Goal: Check status: Check status

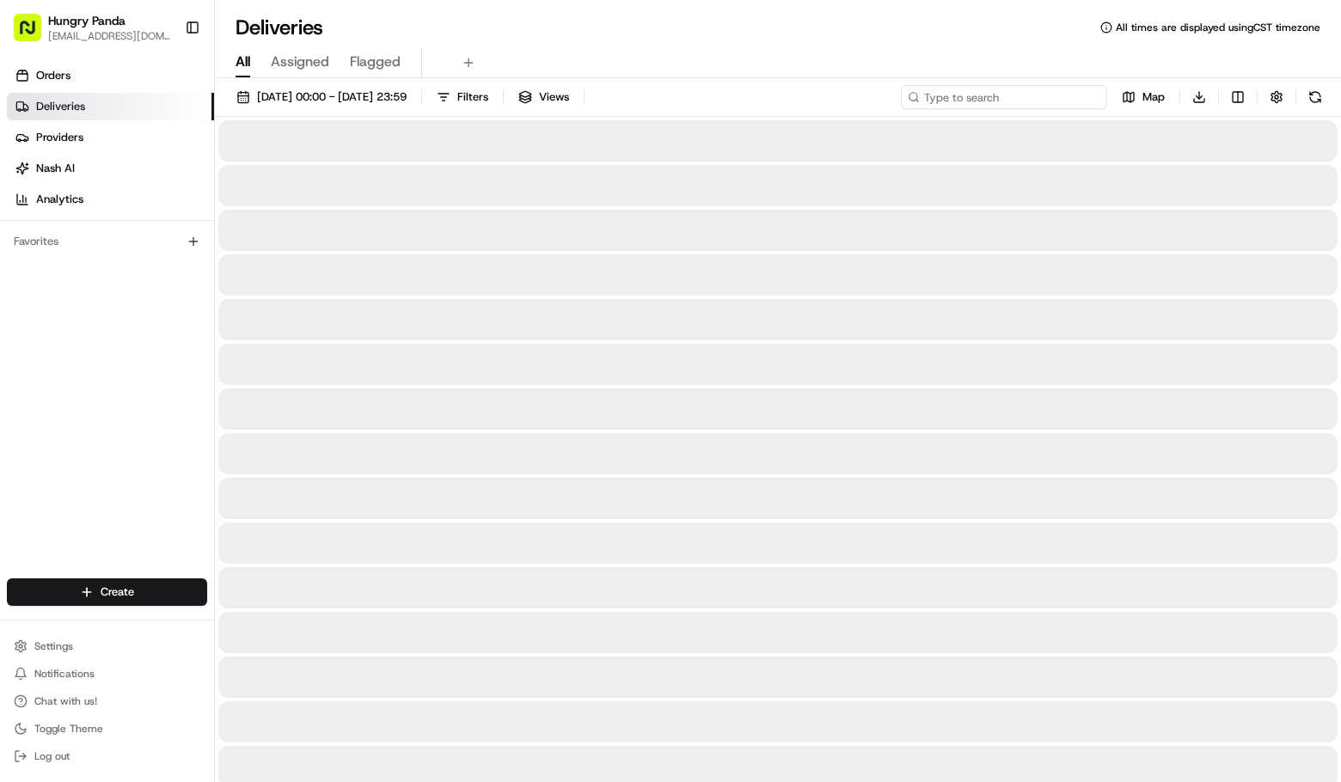
click at [993, 89] on input at bounding box center [1004, 97] width 206 height 24
paste input "6661874325351781911131"
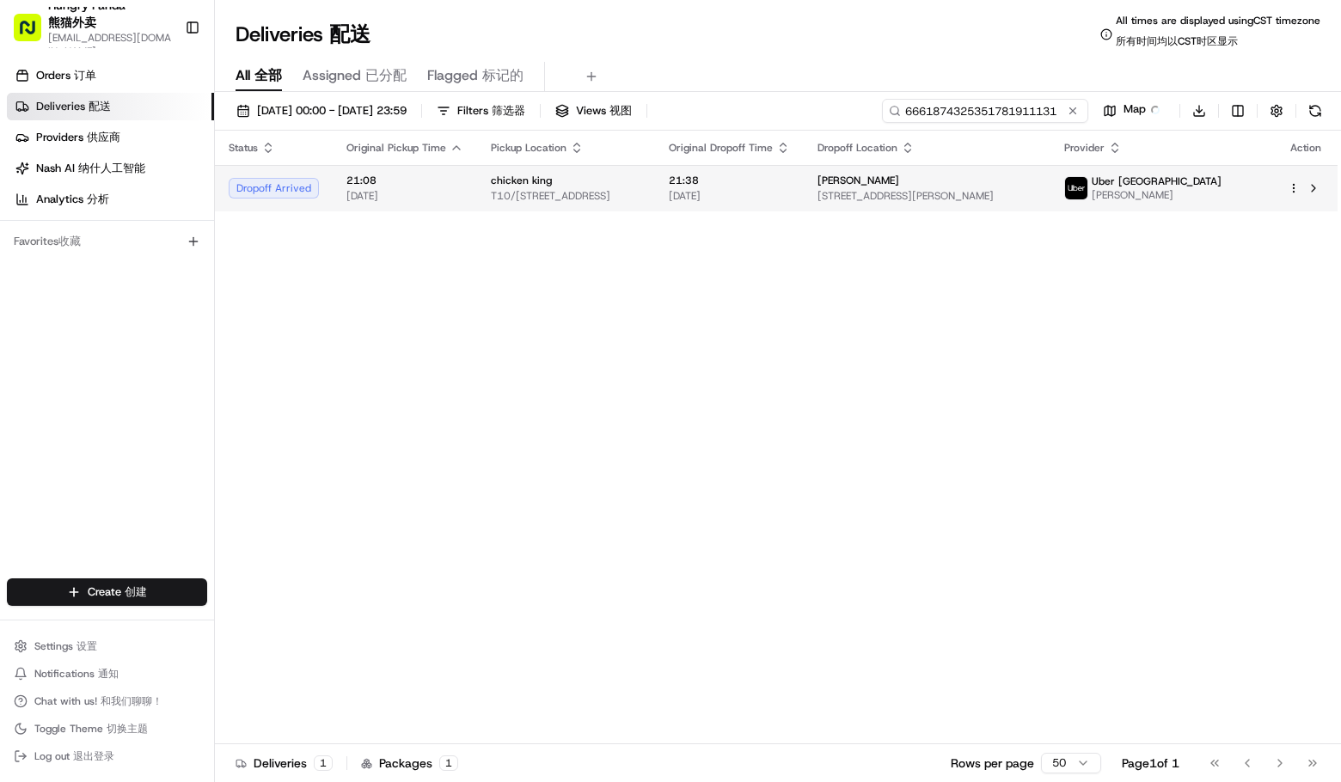
type input "6661874325351781911131"
click at [1037, 203] on span "[STREET_ADDRESS][PERSON_NAME]" at bounding box center [927, 196] width 219 height 14
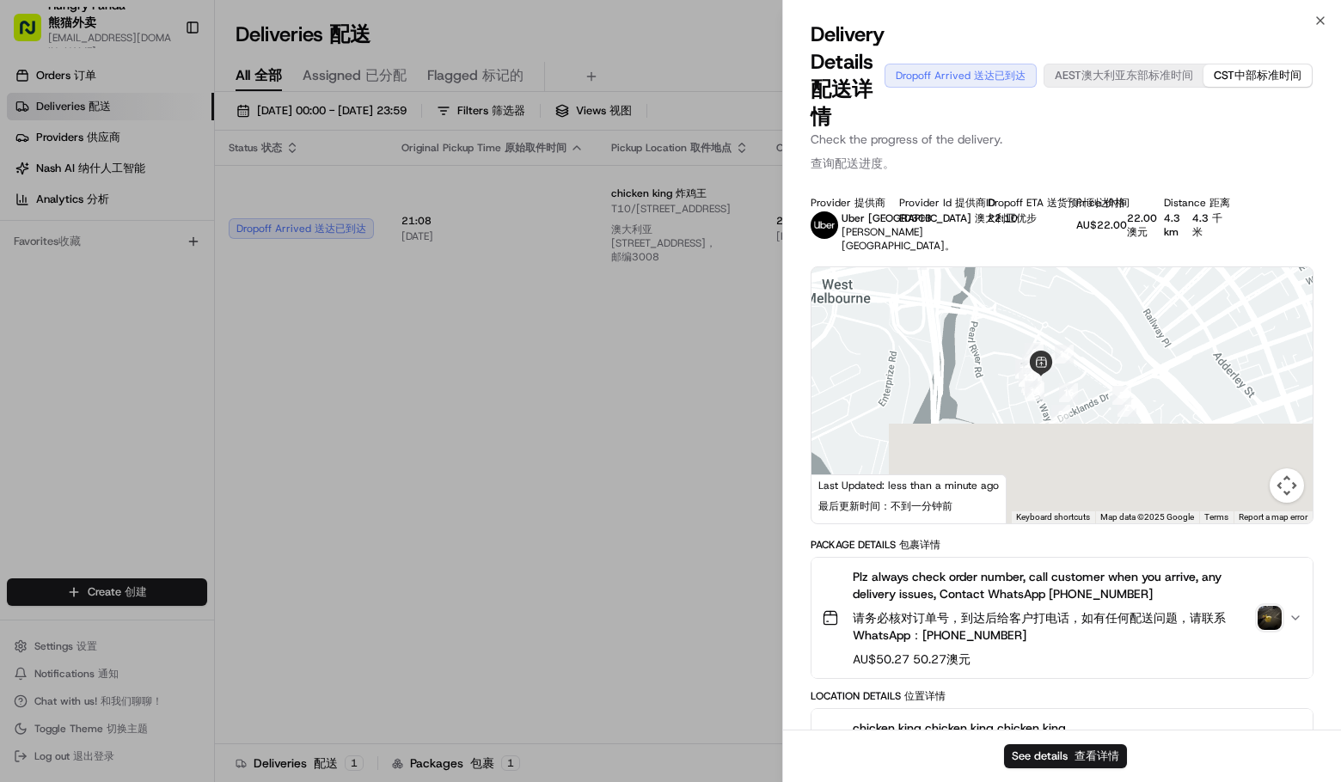
drag, startPoint x: 1051, startPoint y: 463, endPoint x: 1095, endPoint y: 331, distance: 138.9
click at [1095, 331] on div at bounding box center [1062, 395] width 501 height 256
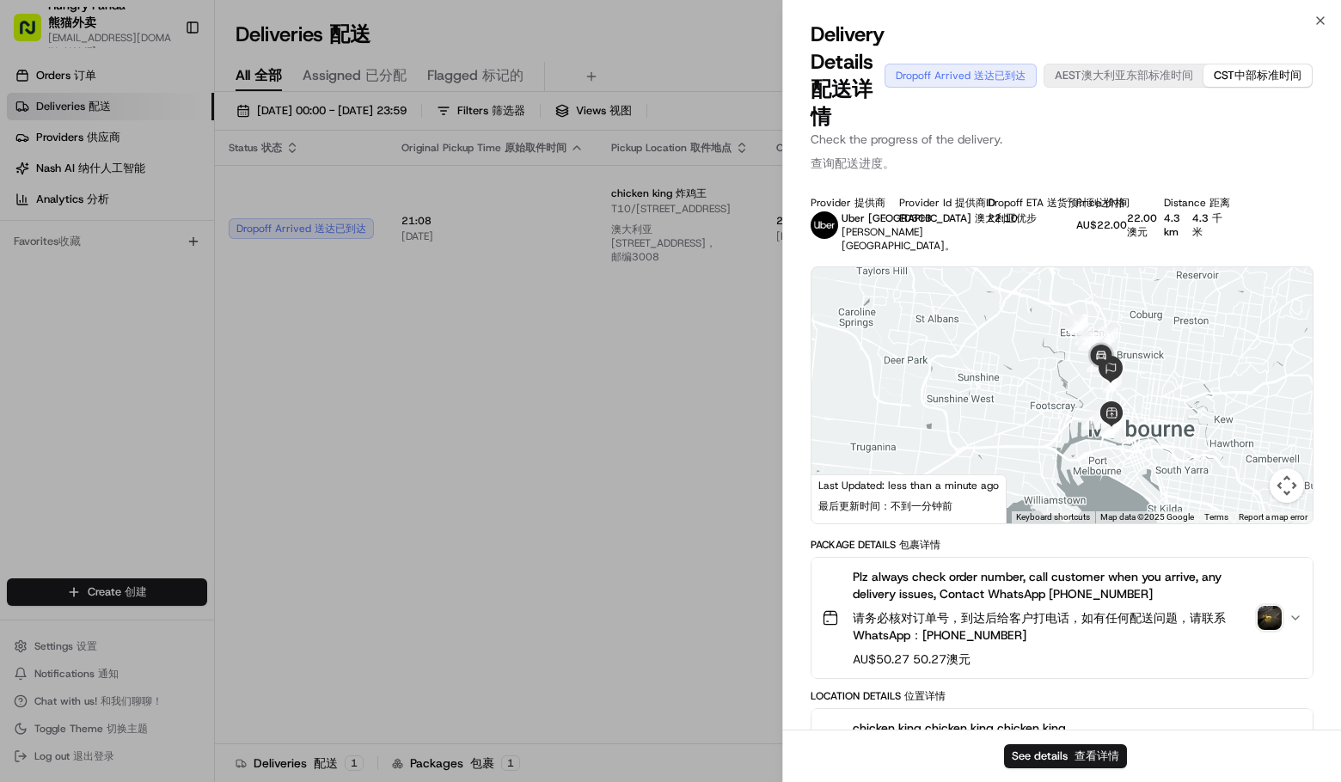
drag, startPoint x: 1211, startPoint y: 368, endPoint x: 1135, endPoint y: 419, distance: 91.8
click at [1135, 419] on div at bounding box center [1062, 395] width 501 height 256
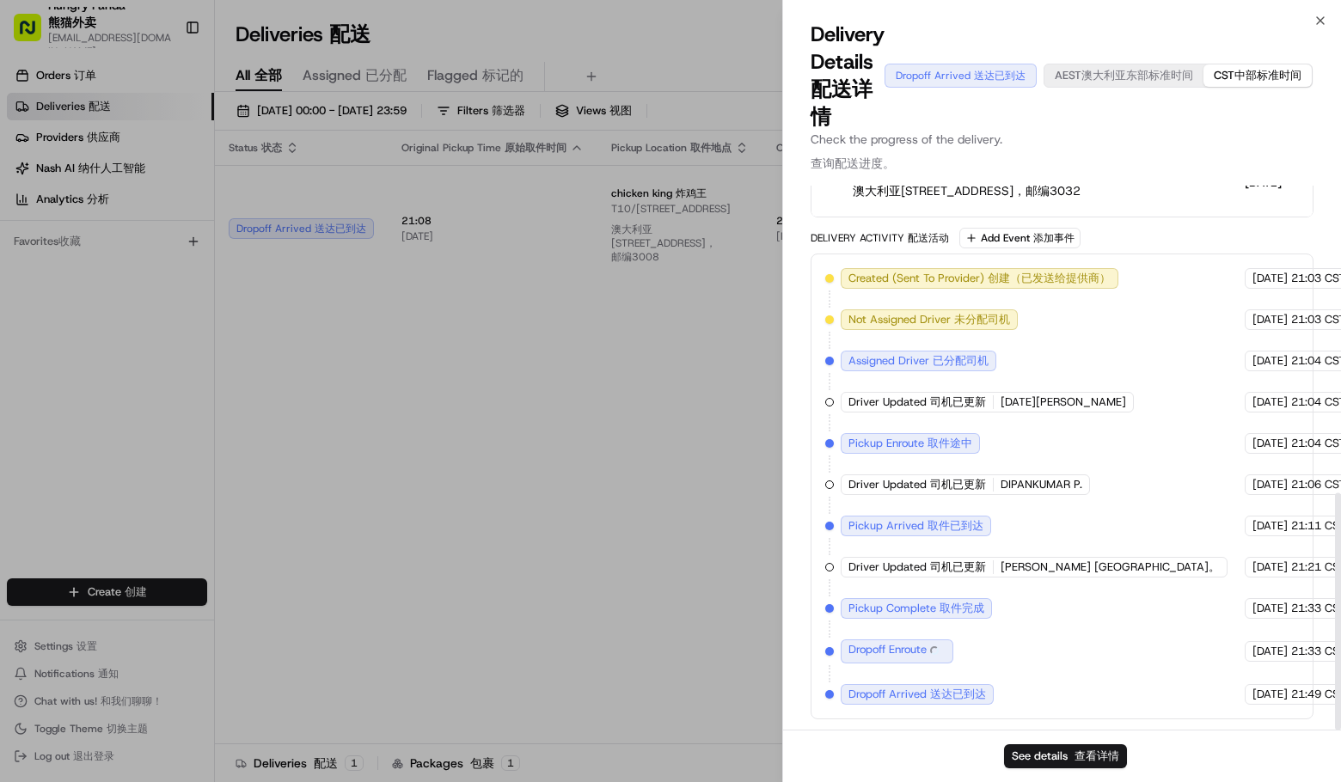
scroll to position [702, 0]
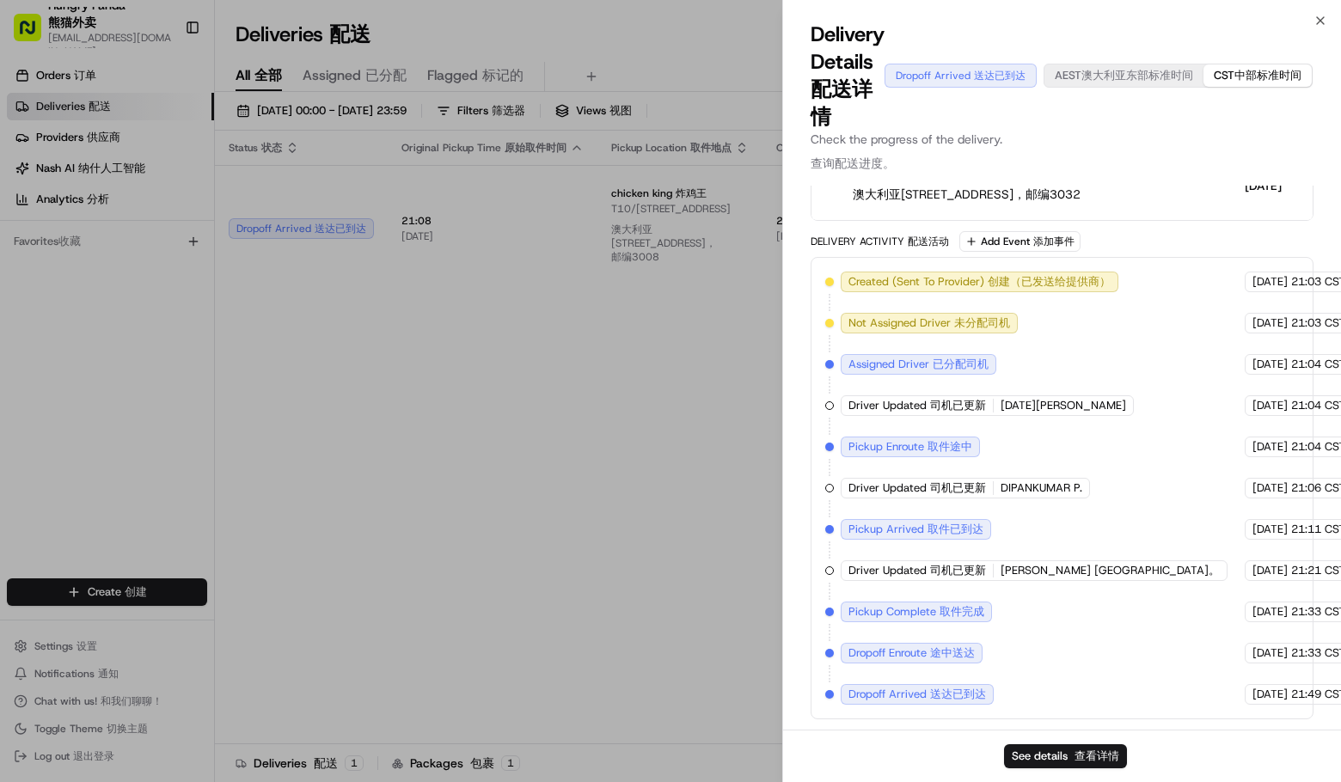
click at [1207, 239] on div "Delivery Activity Delivery Activity 配送活动 Add Event Add Event 添加事件" at bounding box center [1062, 241] width 503 height 21
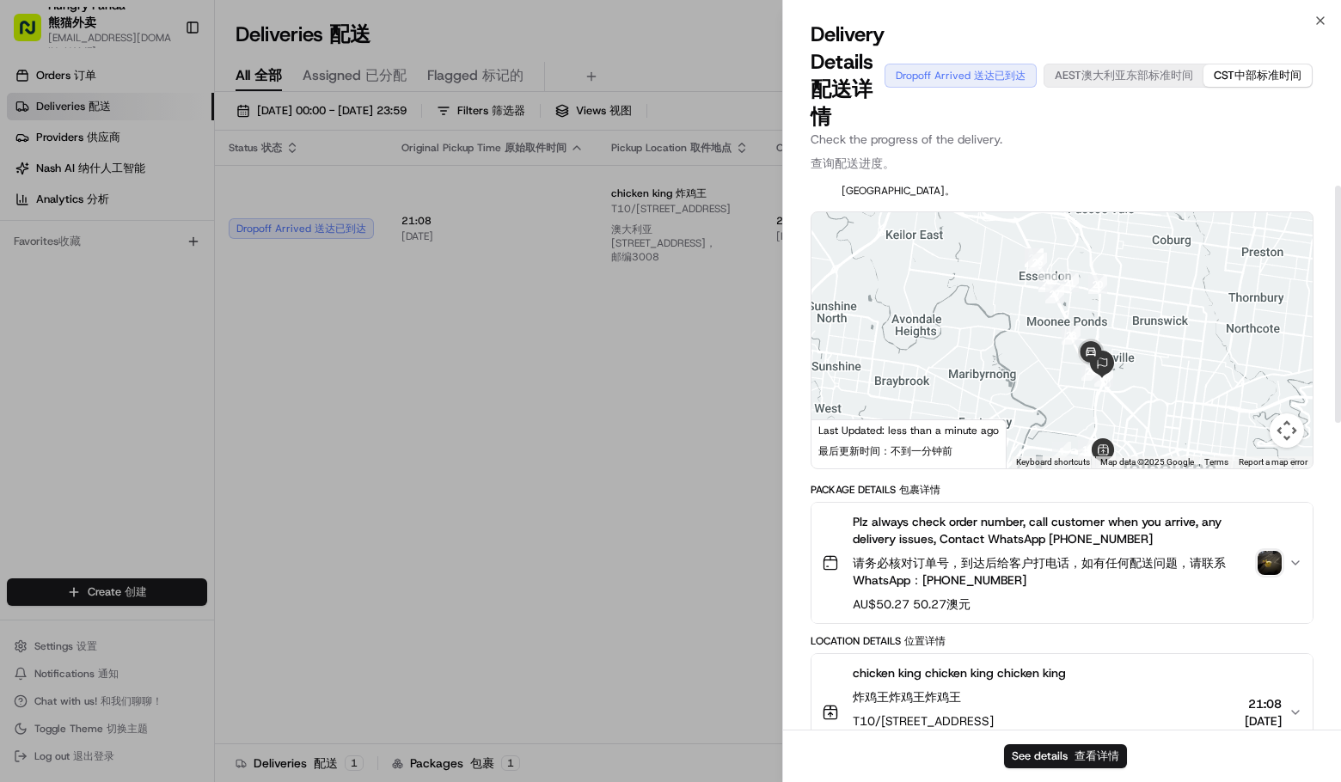
scroll to position [0, 0]
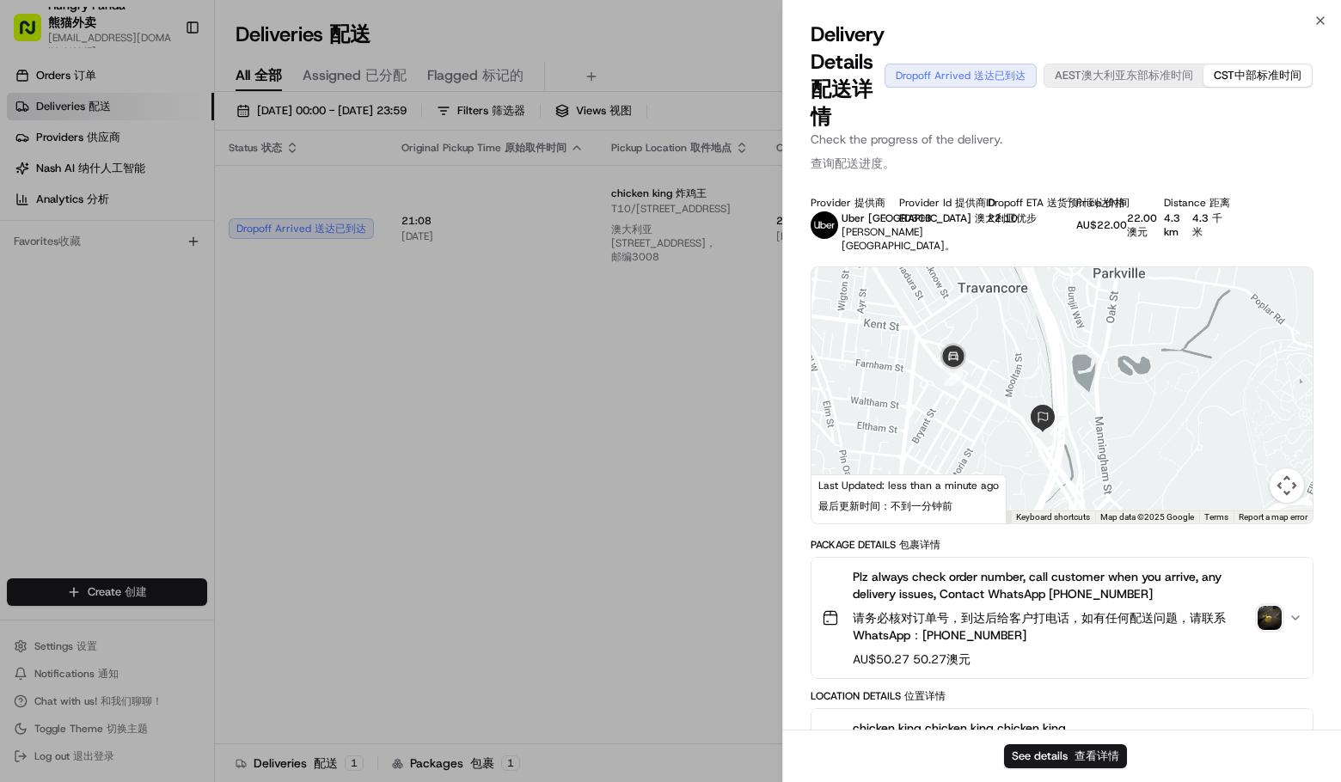
drag, startPoint x: 1108, startPoint y: 432, endPoint x: 1076, endPoint y: 382, distance: 60.3
click at [1078, 381] on div at bounding box center [1062, 395] width 501 height 256
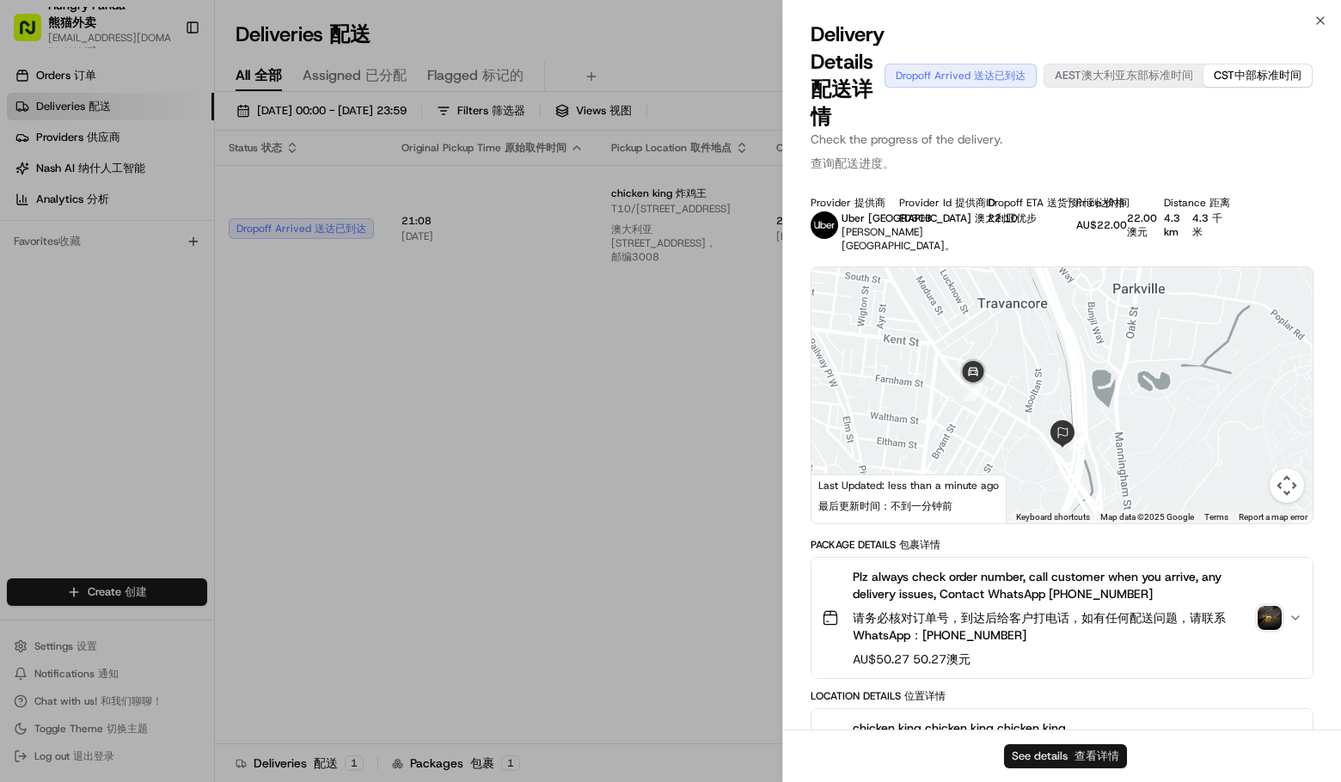
click at [1076, 753] on span "查看详情" at bounding box center [1097, 756] width 45 height 15
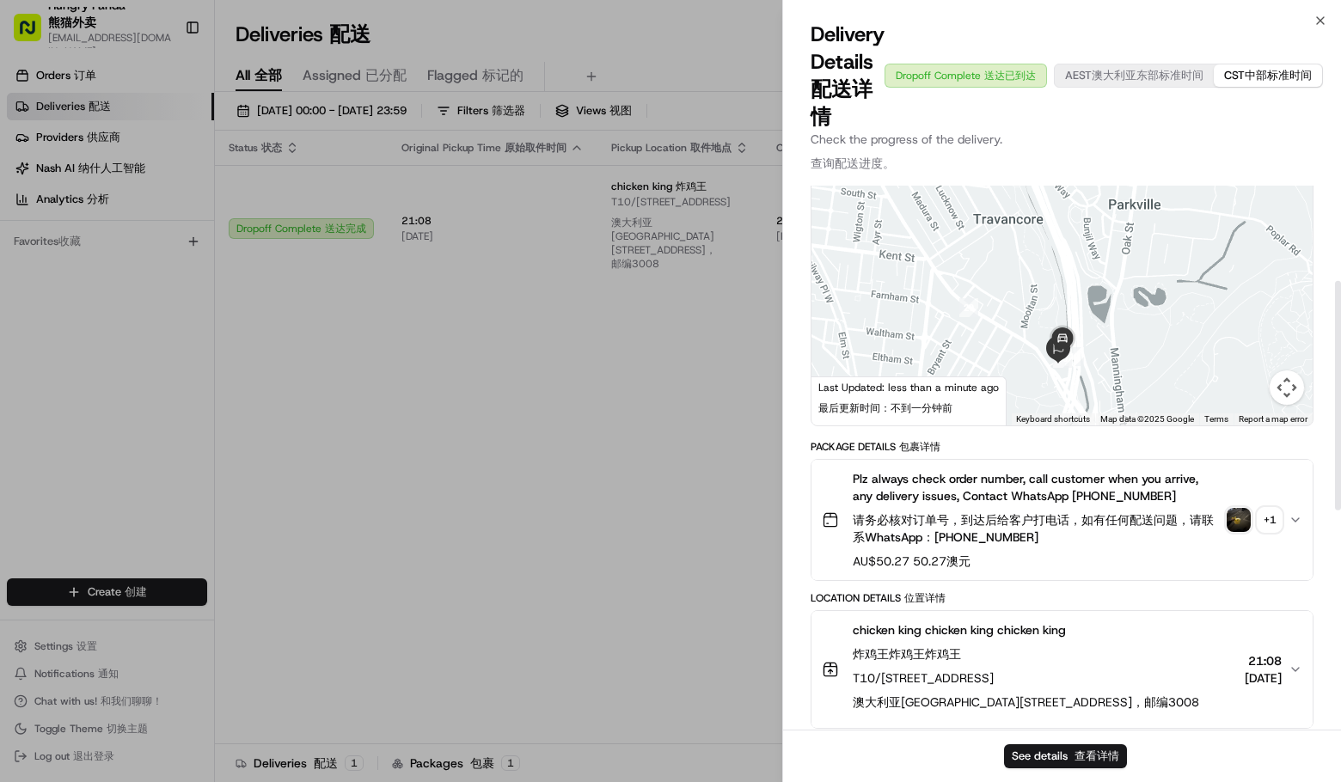
scroll to position [258, 0]
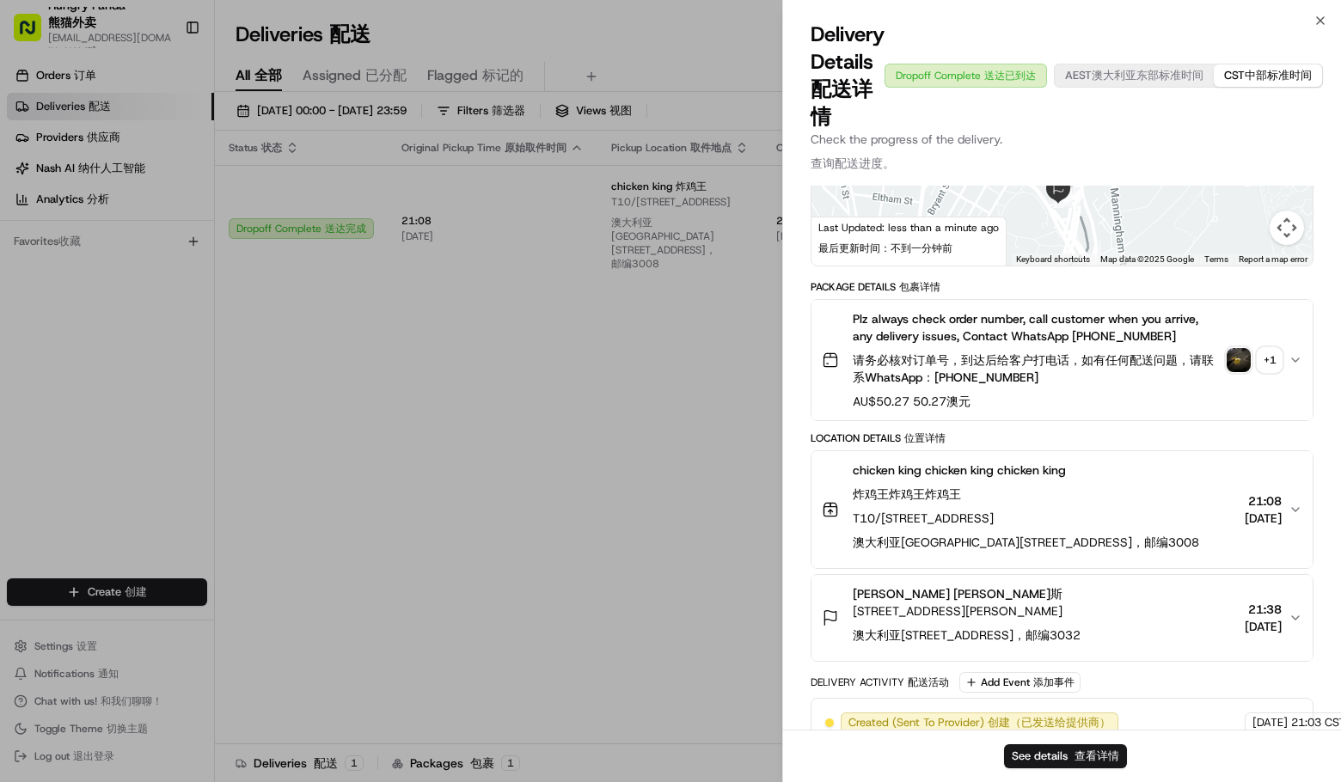
drag, startPoint x: 876, startPoint y: 591, endPoint x: 1148, endPoint y: 596, distance: 271.7
click at [1081, 603] on span "[STREET_ADDRESS][PERSON_NAME] [STREET_ADDRESS][PERSON_NAME] 澳大利亚[STREET_ADDRESS…" at bounding box center [967, 627] width 228 height 48
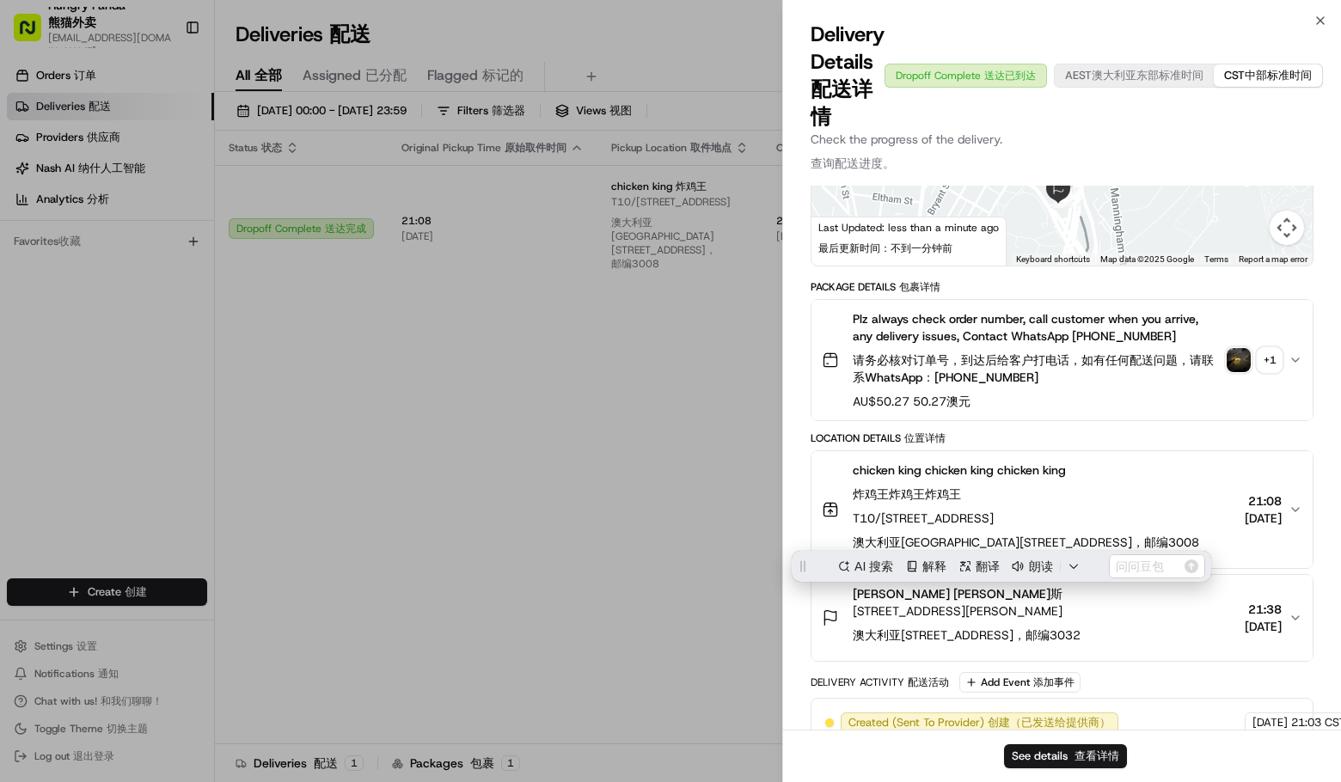
scroll to position [0, 0]
click at [950, 628] on span "澳大利亚[STREET_ADDRESS]，邮编3032" at bounding box center [967, 635] width 228 height 15
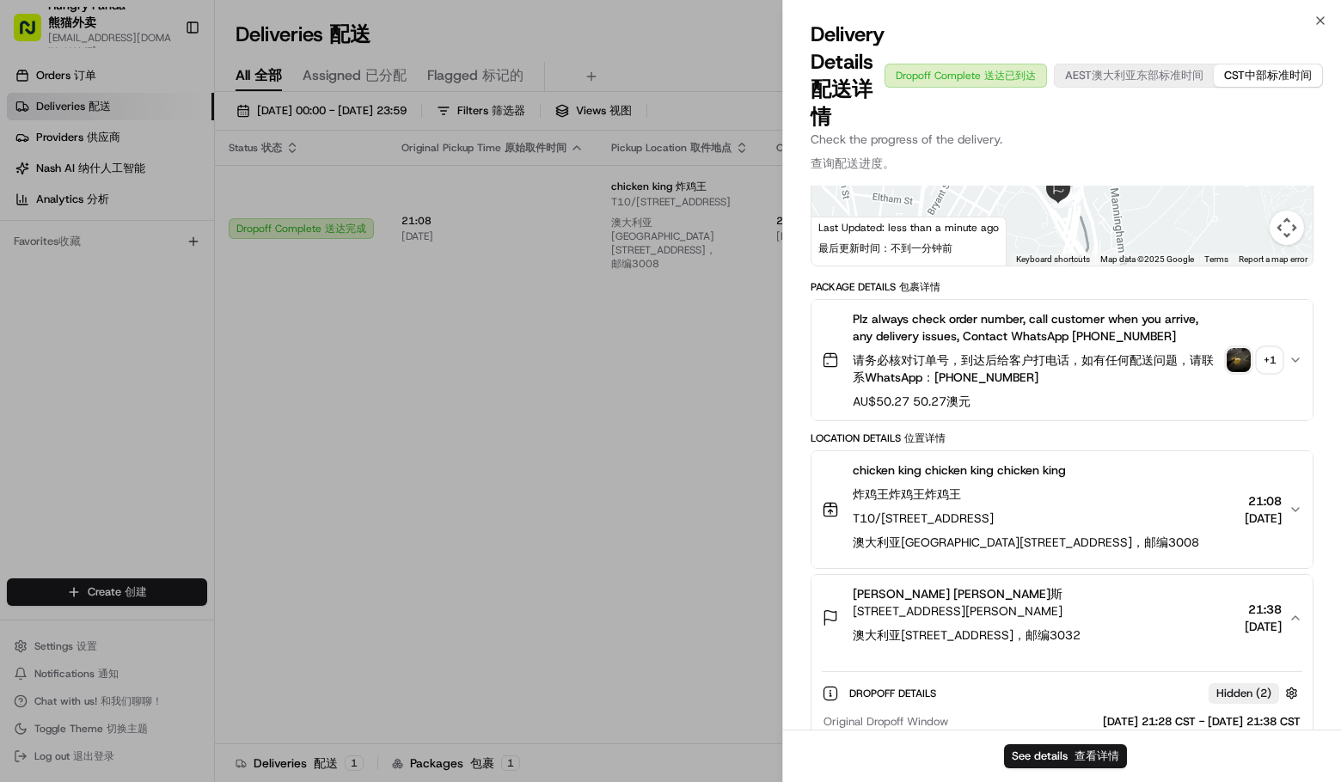
click at [1297, 611] on icon "button" at bounding box center [1296, 618] width 14 height 14
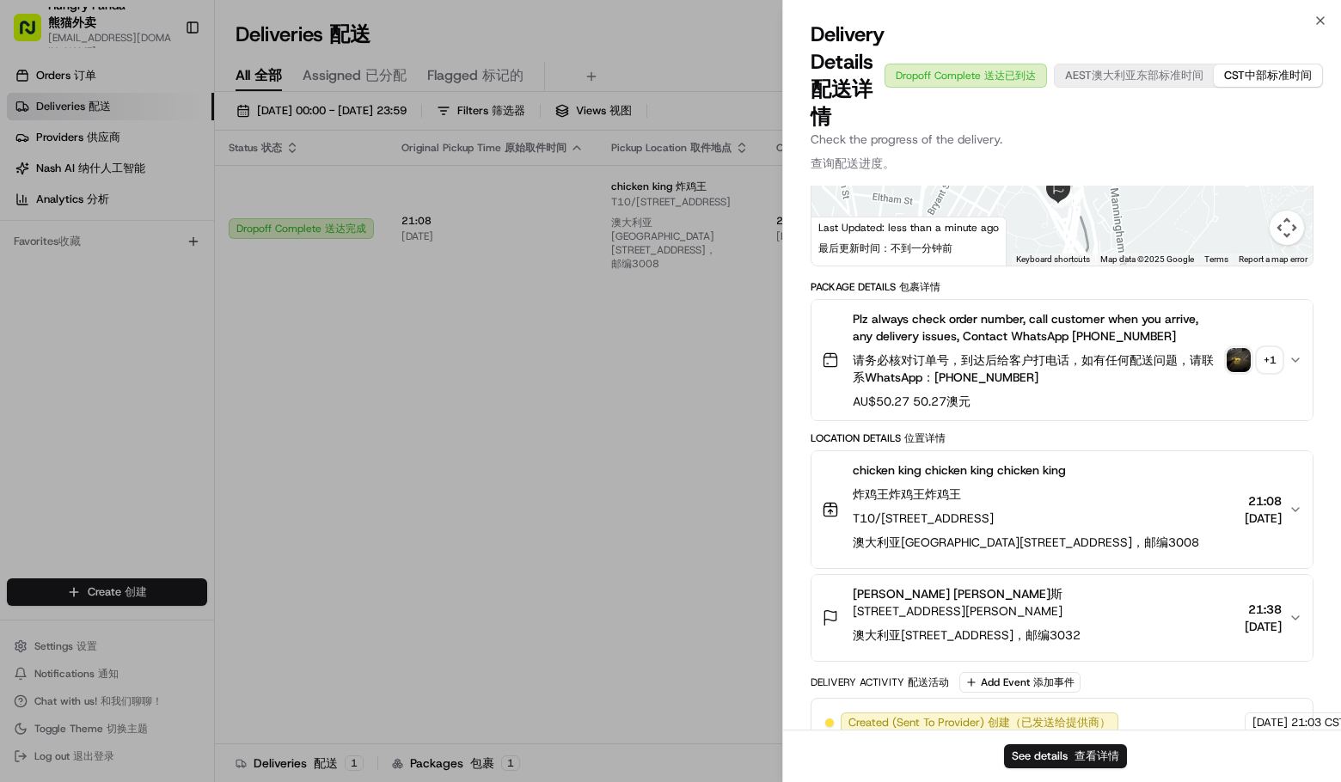
click at [1219, 451] on button "chicken king chicken king chicken king chicken king chicken king chicken king 炸…" at bounding box center [1062, 509] width 501 height 117
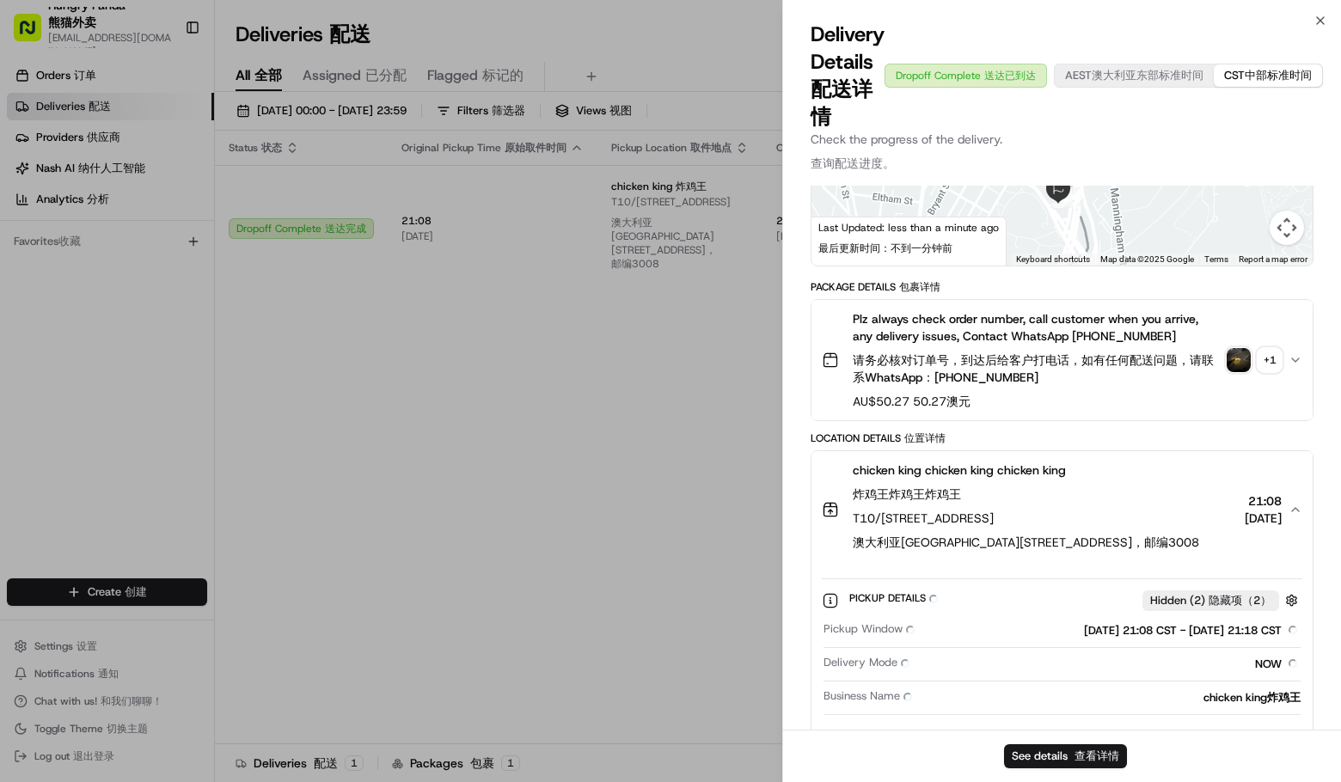
click at [1286, 490] on div "chicken king chicken king chicken king chicken king chicken king chicken king 炸…" at bounding box center [1055, 510] width 467 height 96
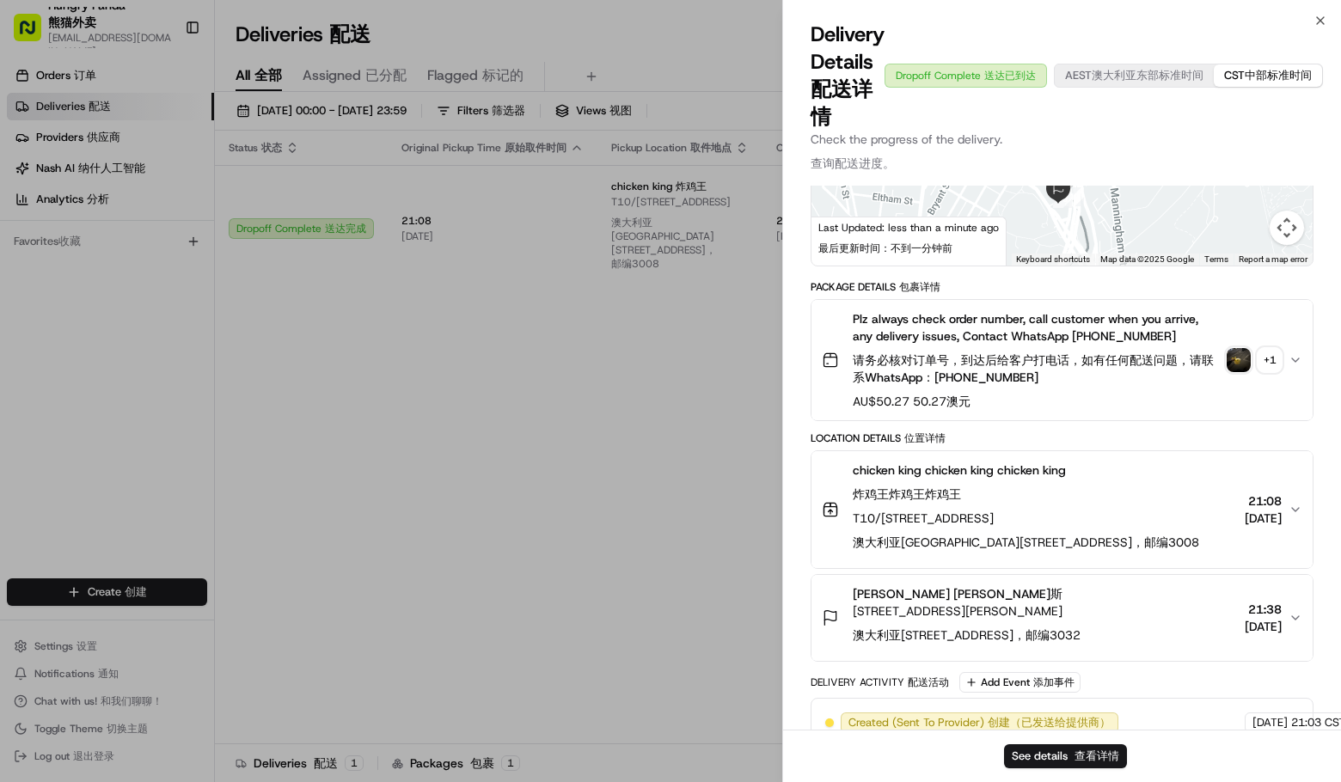
click at [1196, 489] on div "chicken king chicken king chicken king chicken king chicken king chicken king 炸…" at bounding box center [1055, 510] width 467 height 96
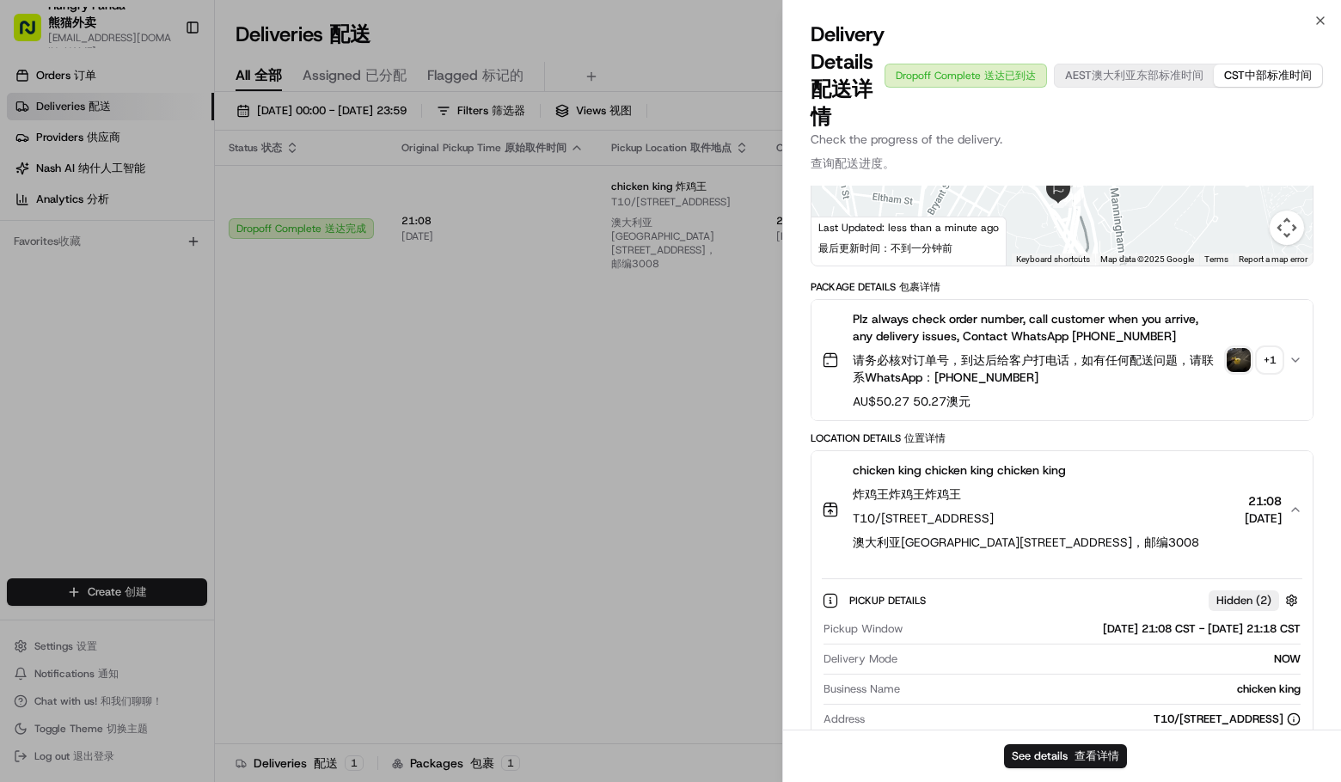
drag, startPoint x: 1290, startPoint y: 497, endPoint x: 1299, endPoint y: 496, distance: 8.6
click at [1292, 503] on icon "button" at bounding box center [1296, 510] width 14 height 14
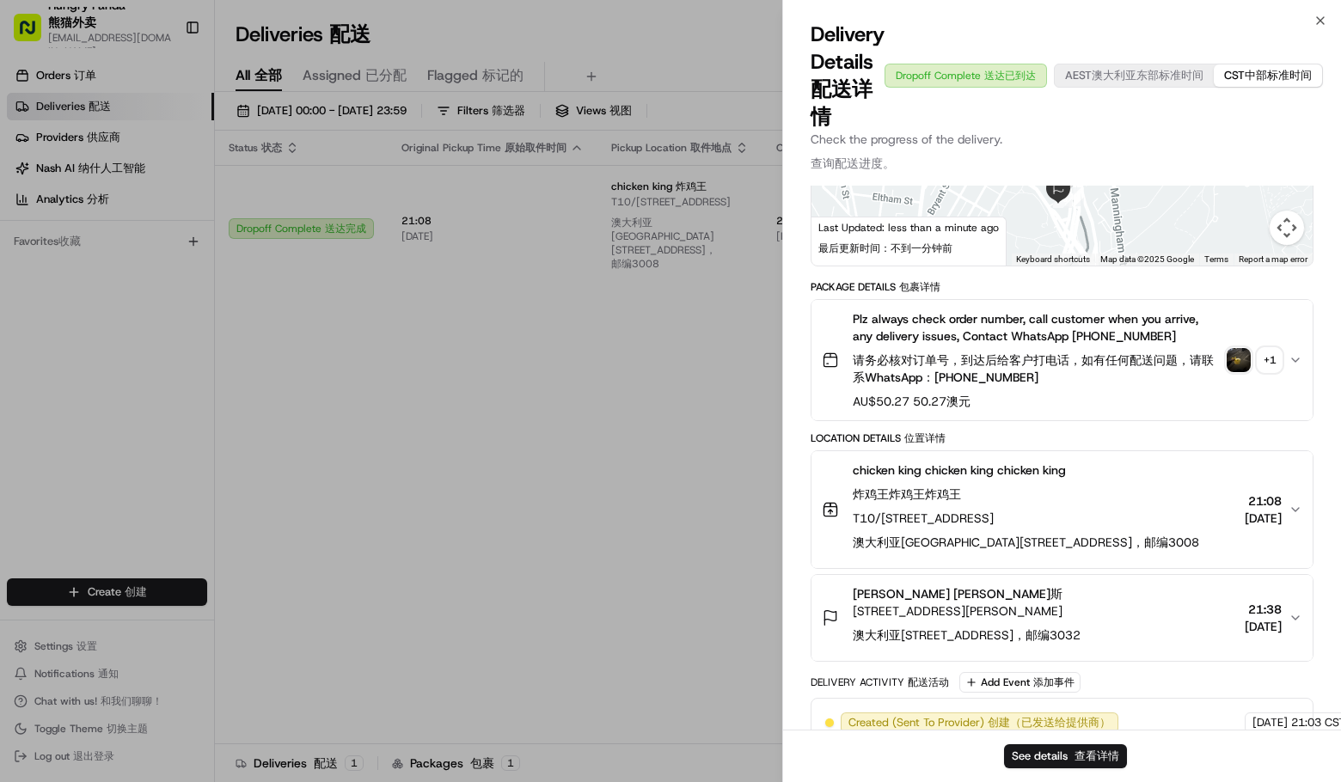
click at [1081, 627] on font "澳大利亚[STREET_ADDRESS]，邮编3032" at bounding box center [967, 635] width 228 height 17
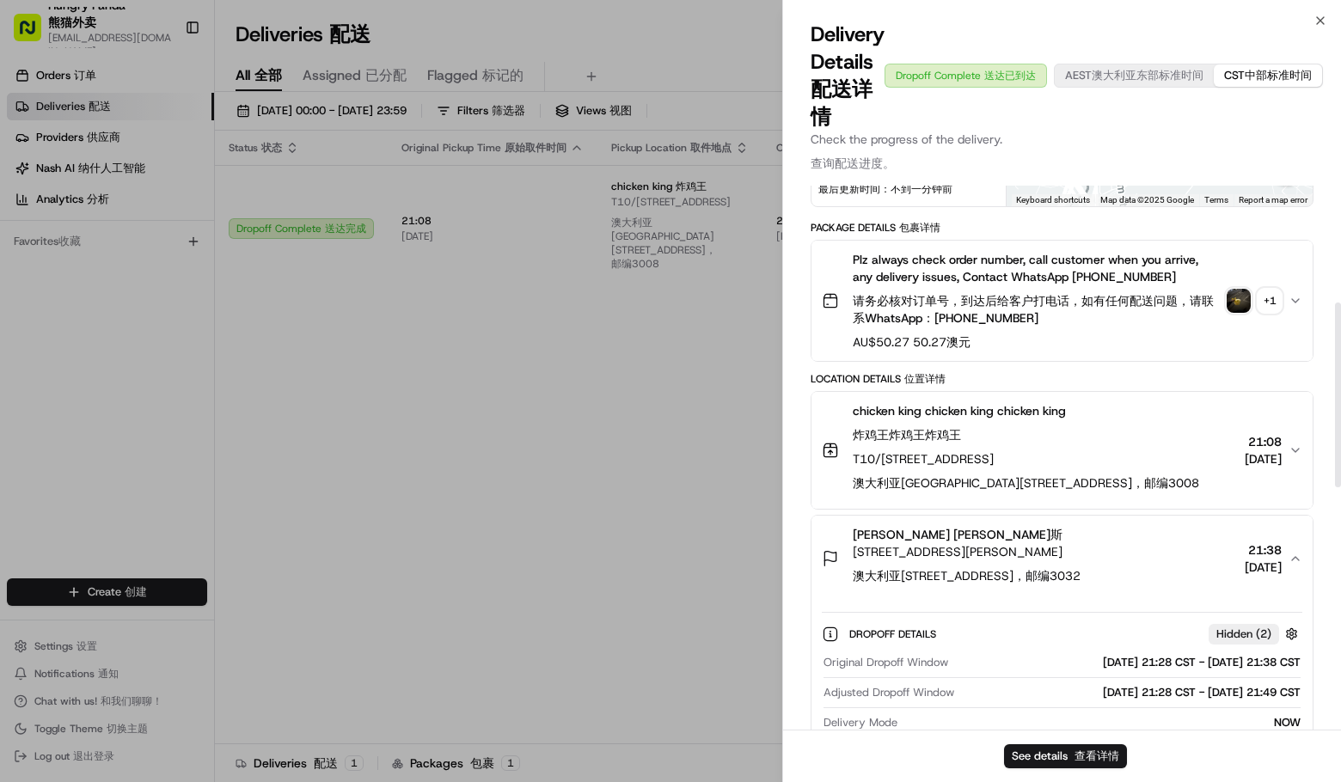
scroll to position [344, 0]
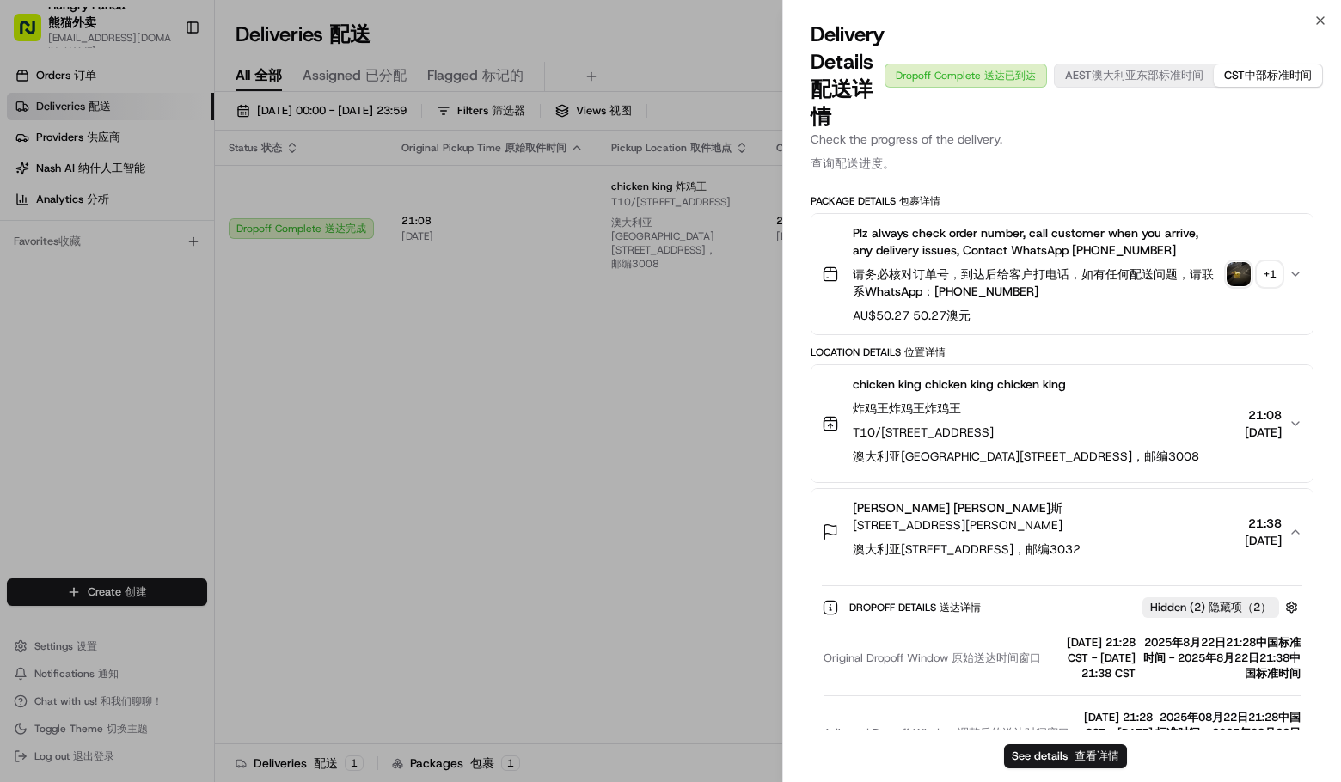
click at [1201, 346] on div "Location Details Location Details 位置详情" at bounding box center [1062, 353] width 503 height 14
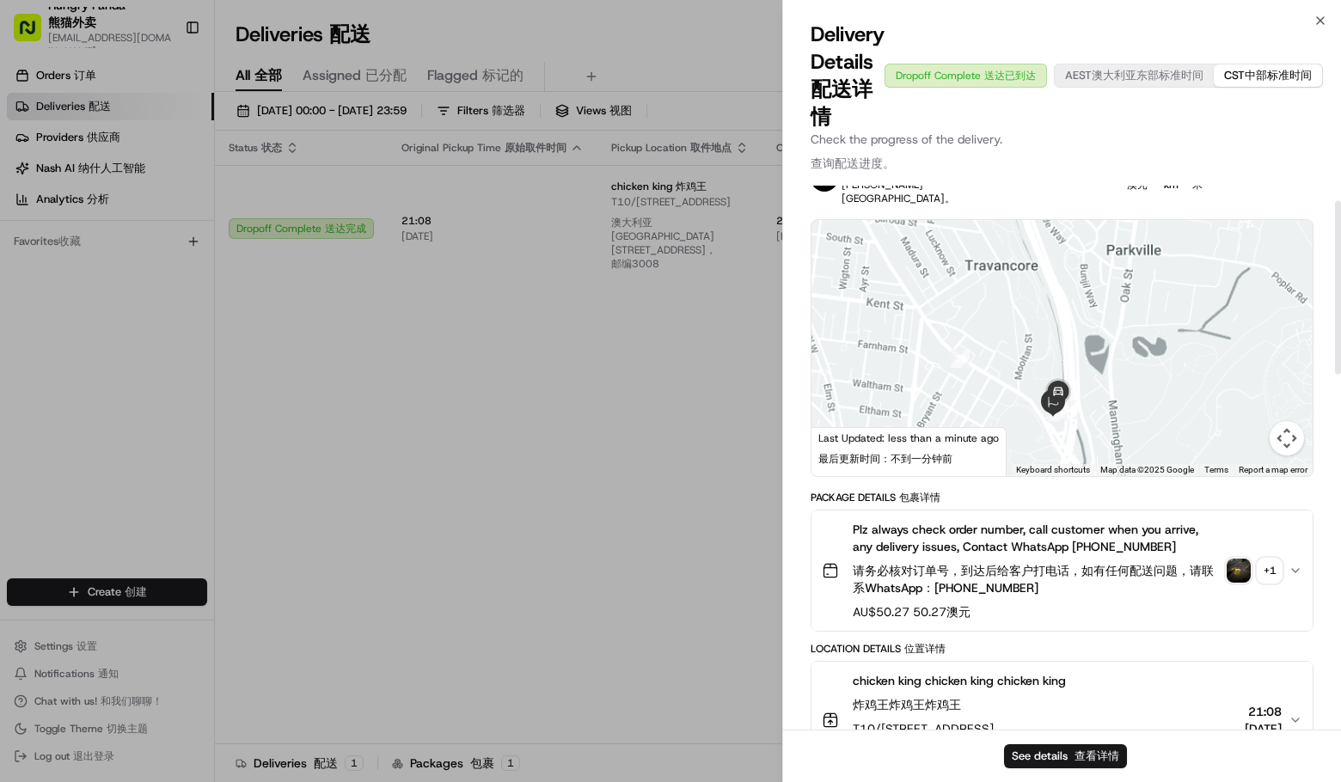
scroll to position [0, 0]
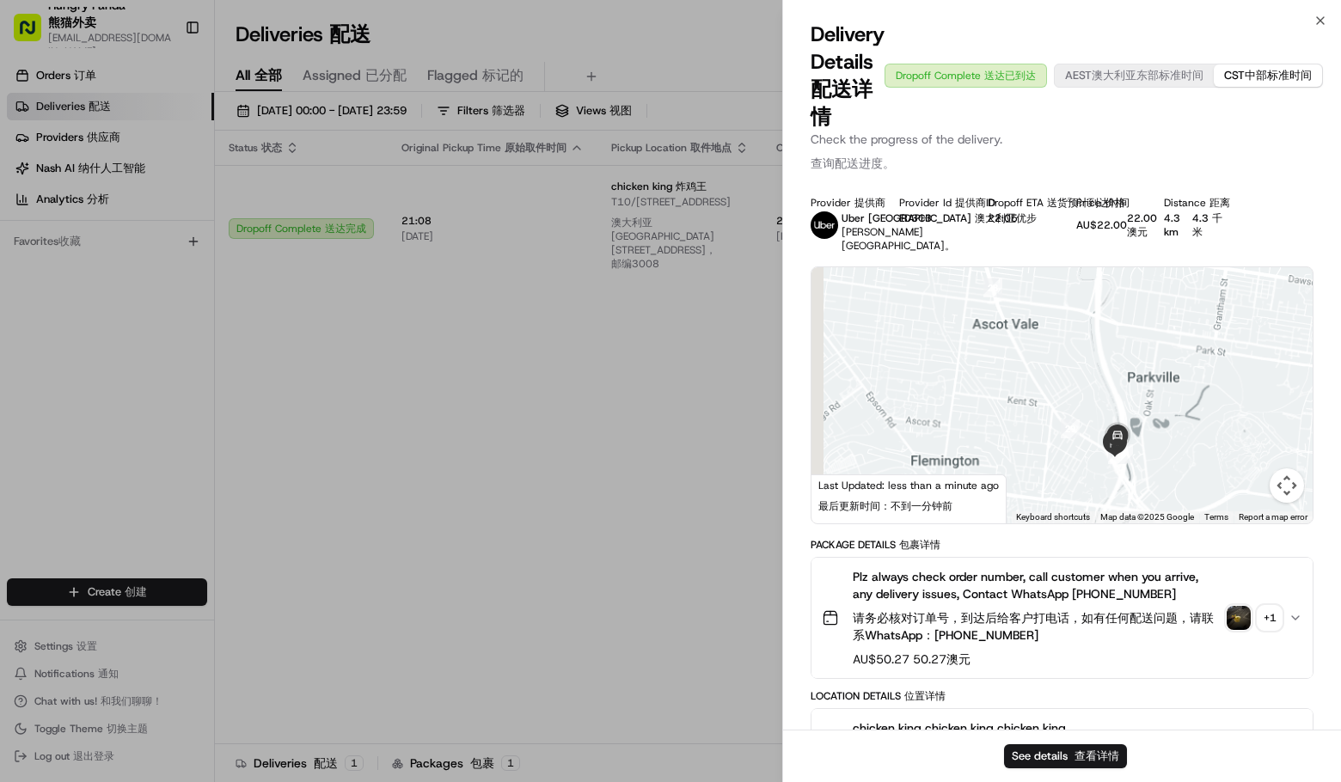
drag, startPoint x: 1045, startPoint y: 366, endPoint x: 1181, endPoint y: 402, distance: 140.6
click at [1191, 397] on div at bounding box center [1062, 395] width 501 height 256
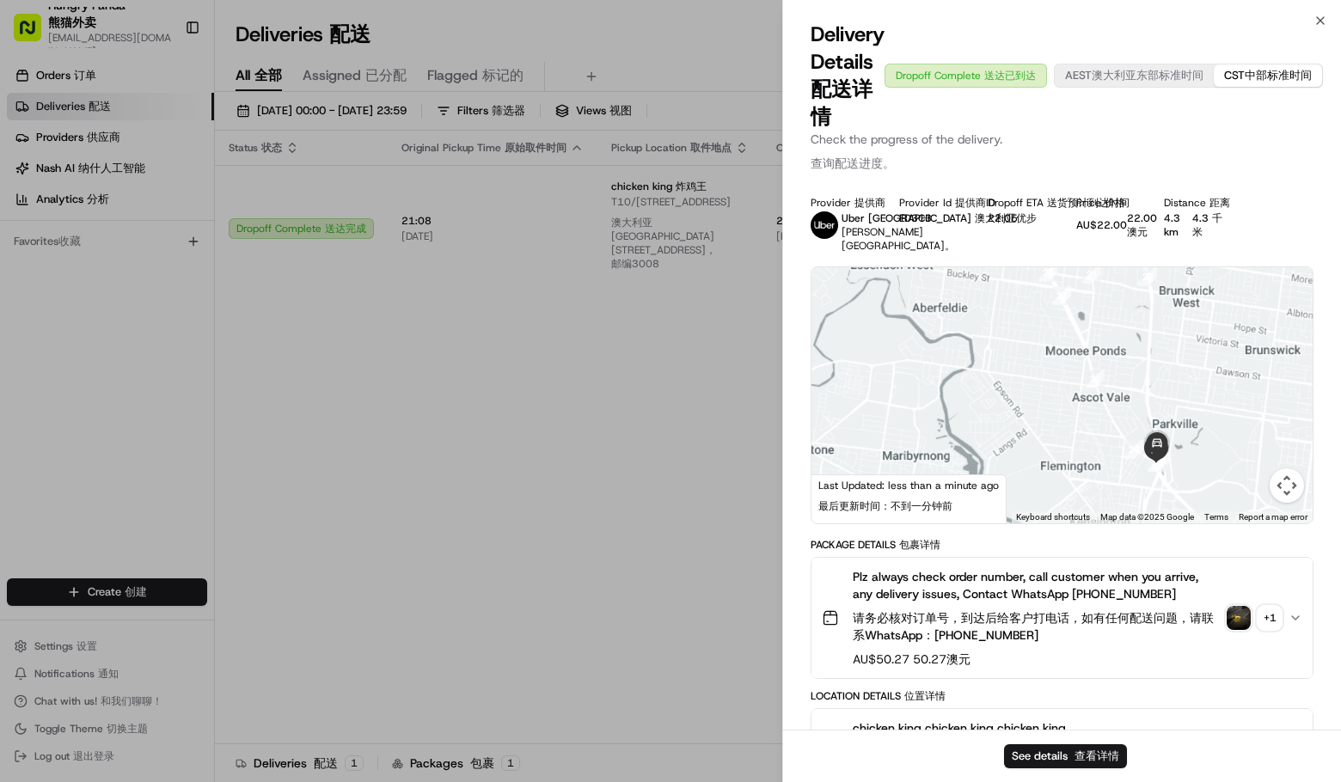
drag, startPoint x: 1205, startPoint y: 365, endPoint x: 1146, endPoint y: 402, distance: 69.2
click at [1155, 395] on div at bounding box center [1062, 395] width 501 height 256
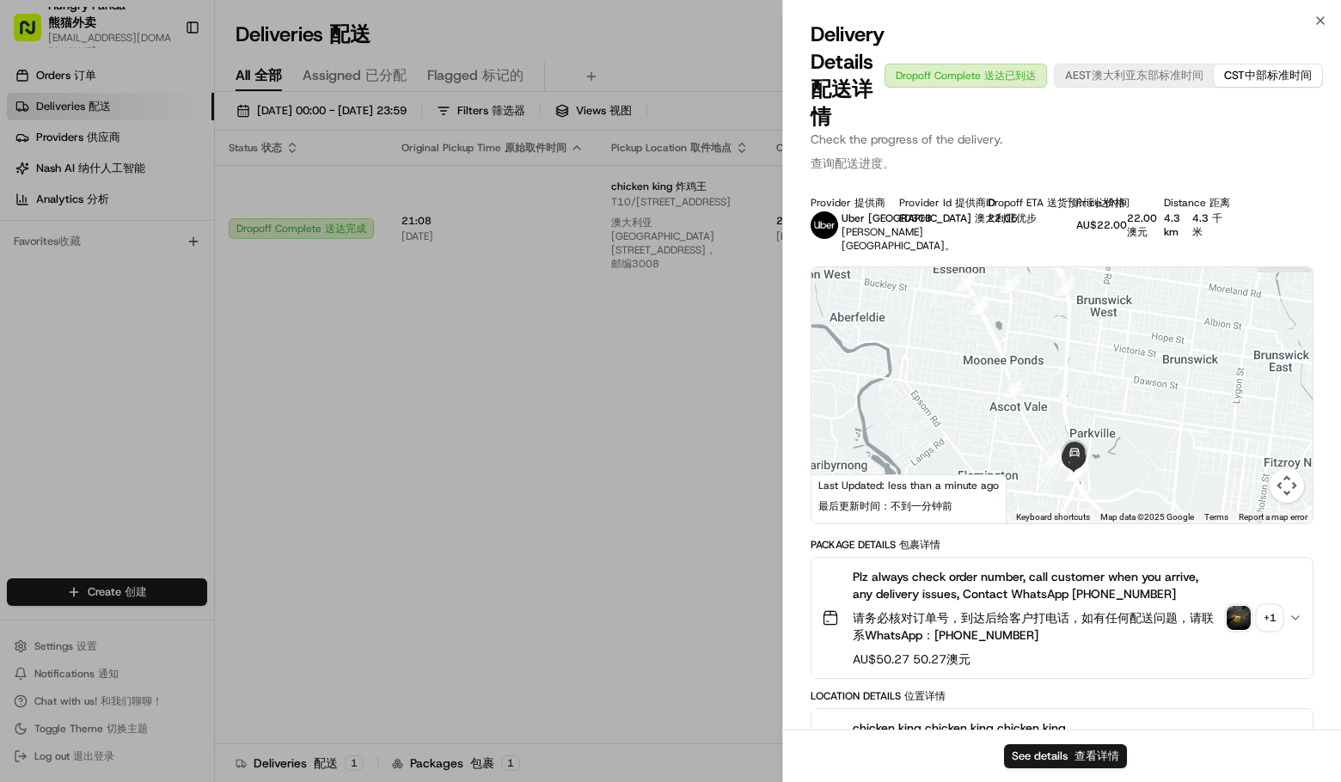
drag, startPoint x: 1148, startPoint y: 401, endPoint x: 1163, endPoint y: 425, distance: 28.6
click at [1162, 425] on div at bounding box center [1062, 395] width 501 height 256
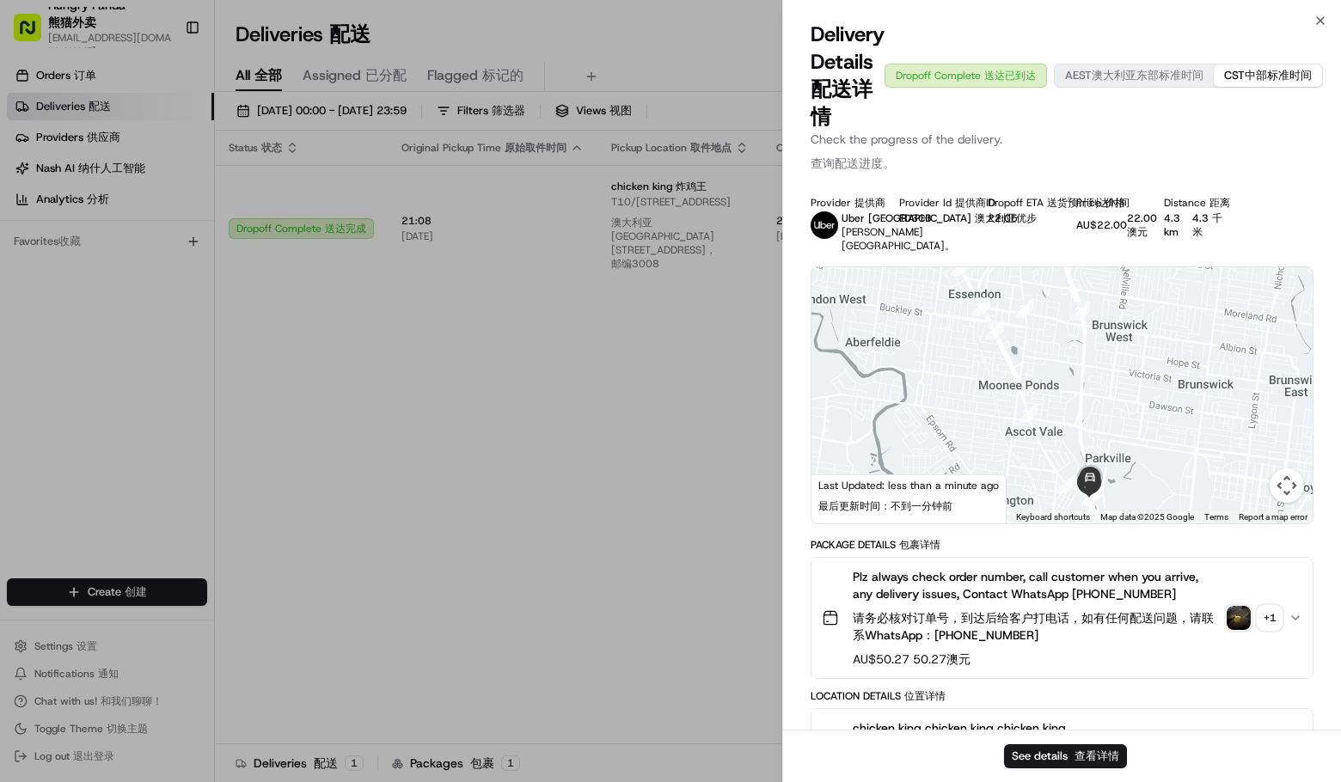
drag, startPoint x: 1073, startPoint y: 378, endPoint x: 1117, endPoint y: 422, distance: 62.0
click at [1117, 422] on div at bounding box center [1062, 395] width 501 height 256
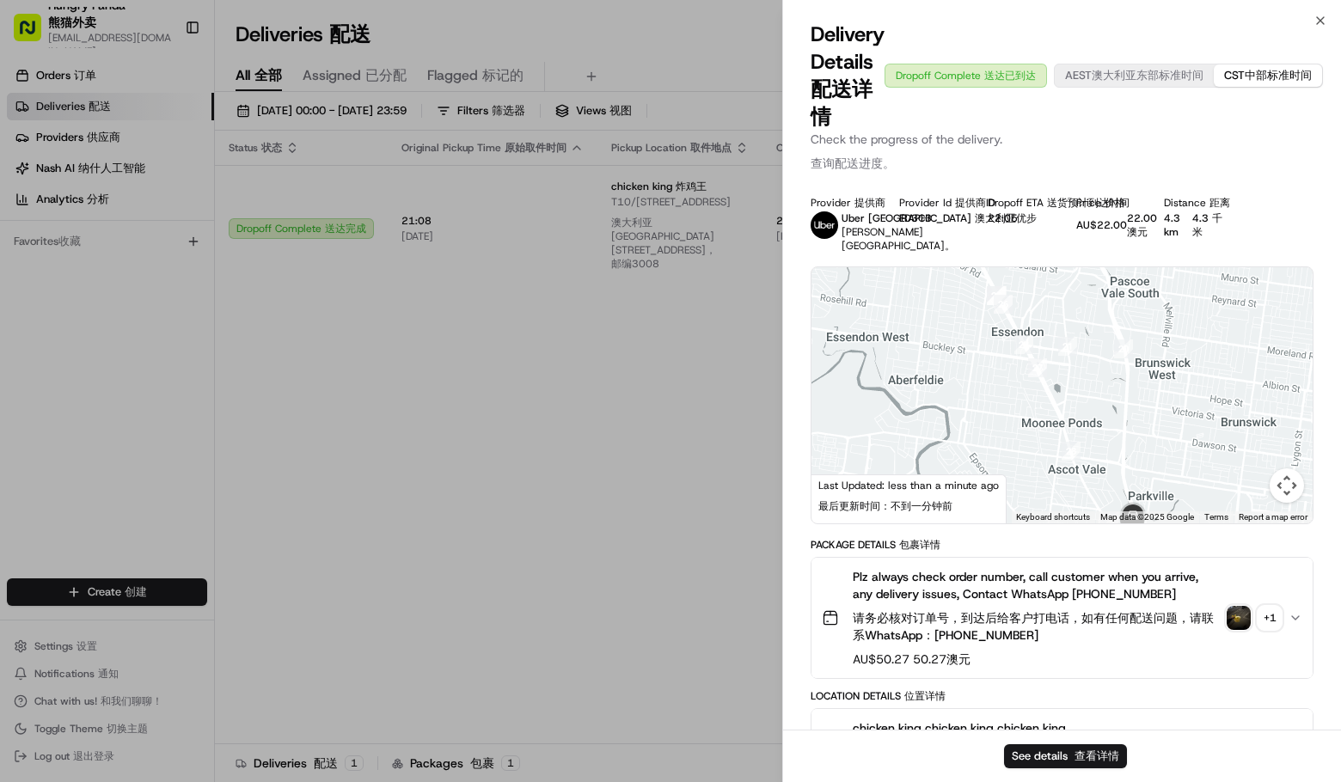
drag, startPoint x: 1162, startPoint y: 444, endPoint x: 1072, endPoint y: 335, distance: 141.0
click at [1072, 335] on div at bounding box center [1062, 395] width 501 height 256
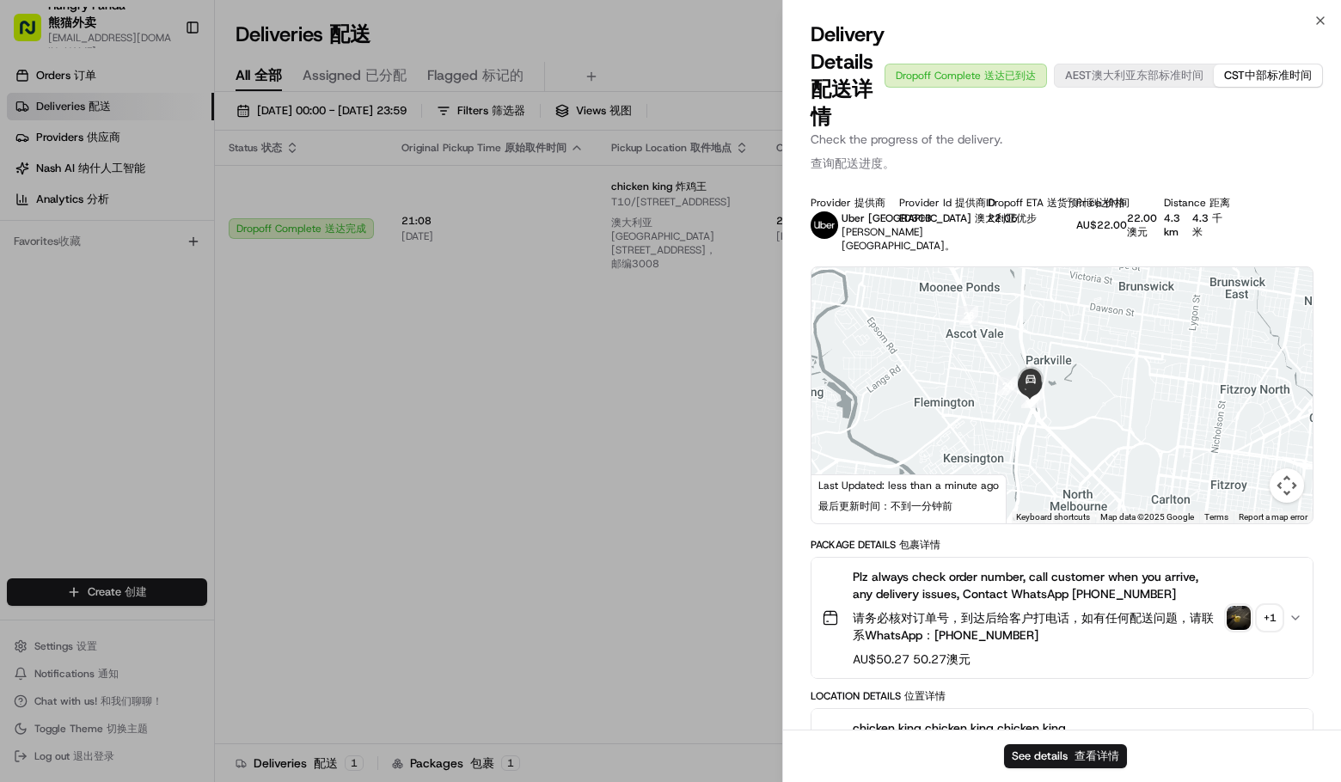
click at [1125, 303] on div at bounding box center [1062, 395] width 501 height 256
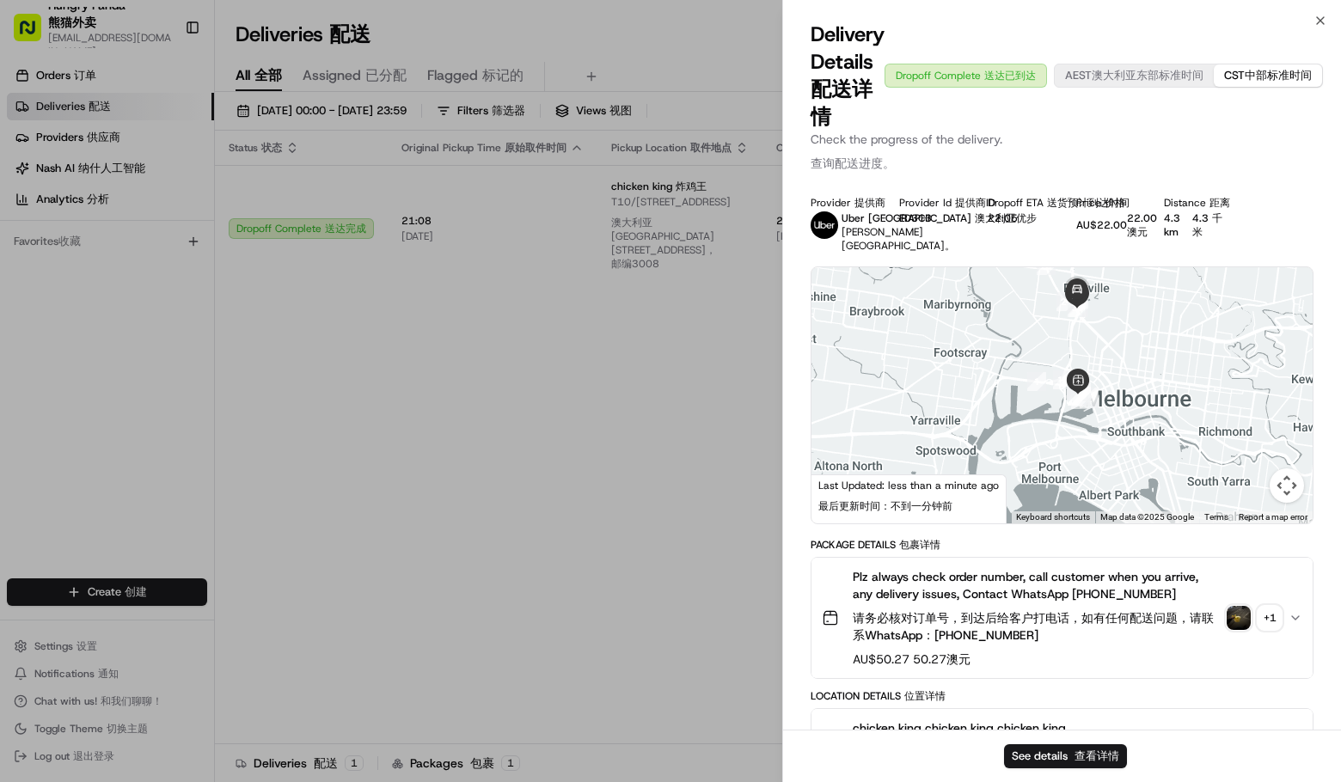
click at [1104, 383] on div at bounding box center [1062, 395] width 501 height 256
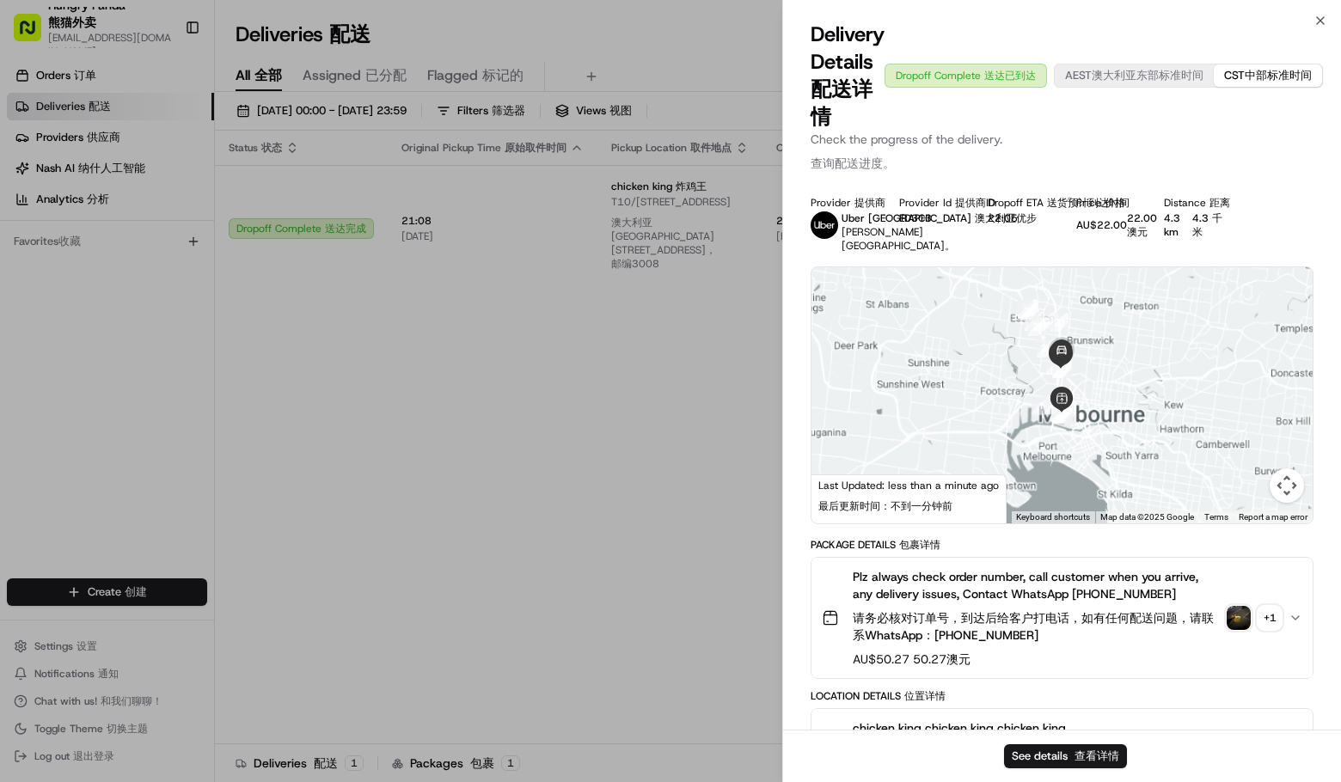
click at [1106, 375] on div at bounding box center [1062, 395] width 501 height 256
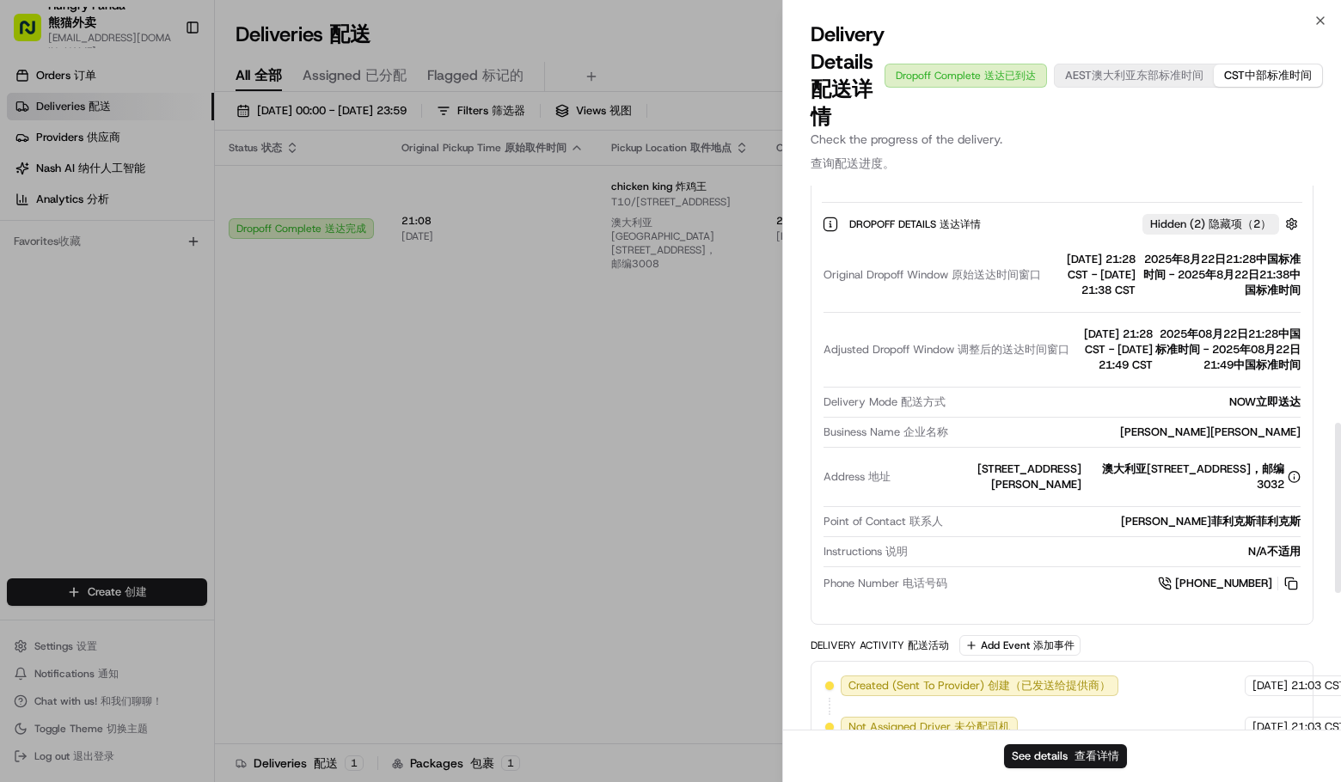
scroll to position [676, 0]
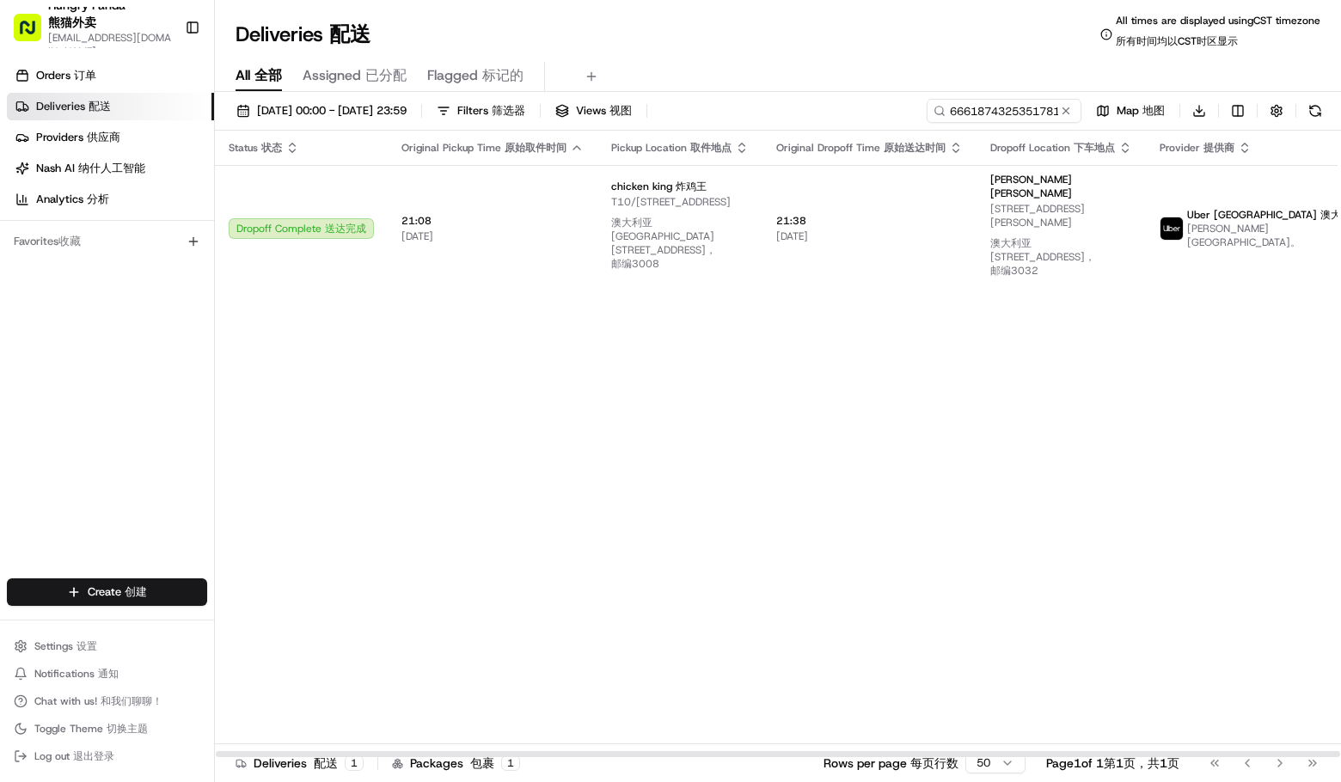
click at [1254, 375] on div "Status Status 状态 Original Pickup Time Original Pickup Time 原始取件时间 Pickup Locati…" at bounding box center [845, 445] width 1260 height 628
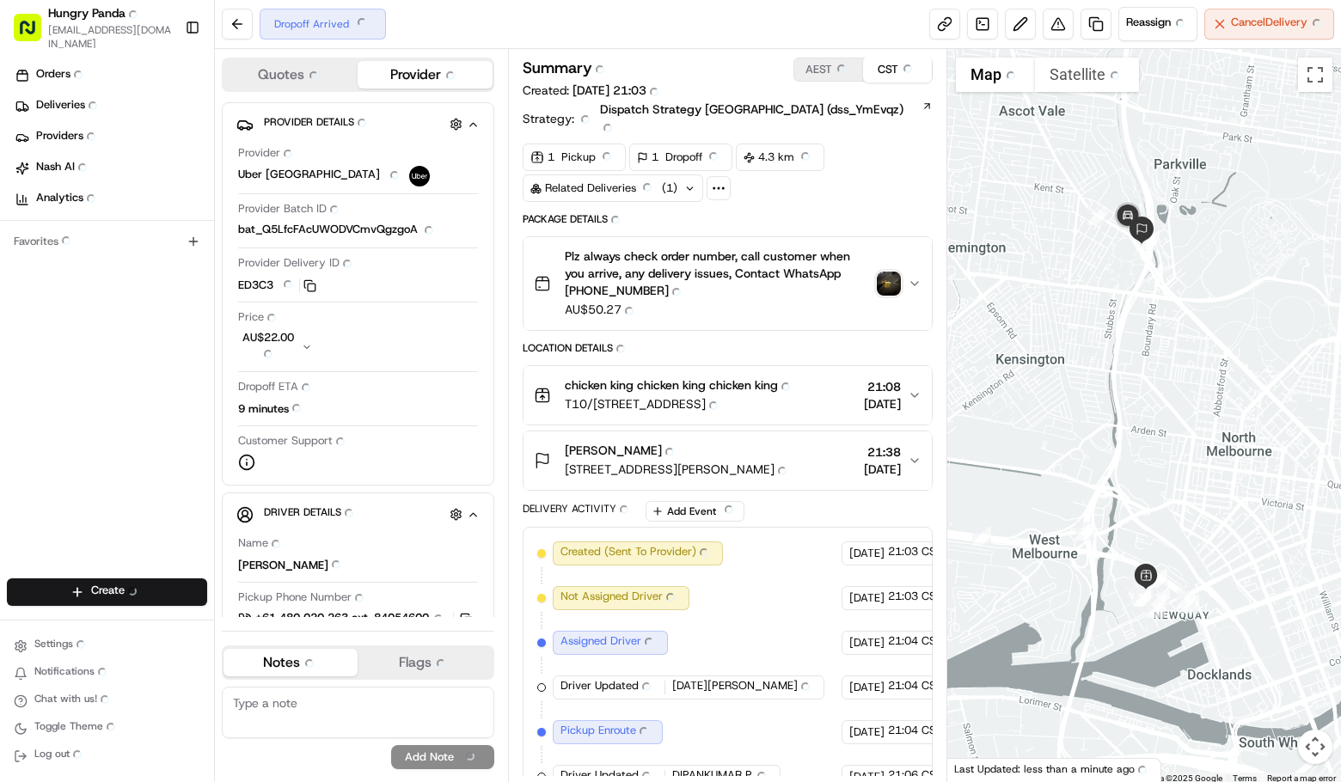
click at [1268, 347] on div at bounding box center [1144, 417] width 395 height 736
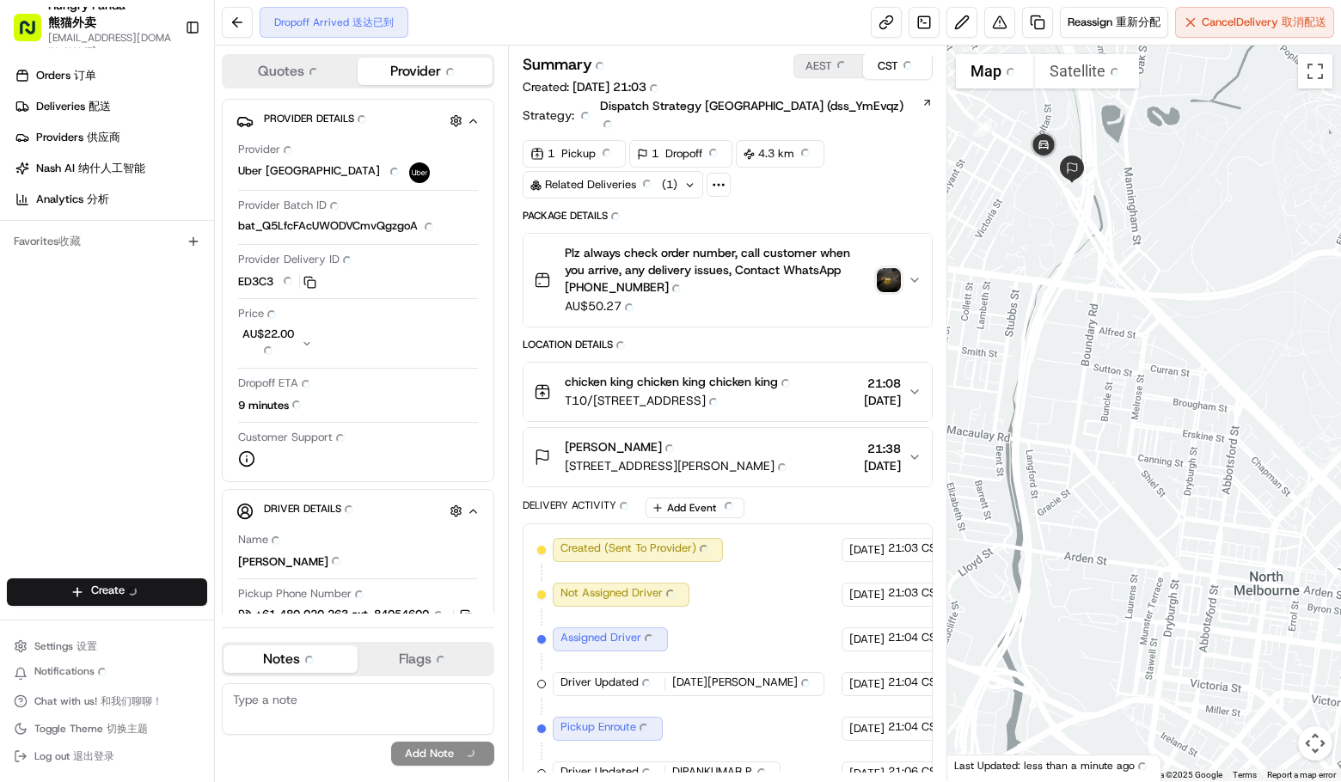
drag, startPoint x: 1189, startPoint y: 340, endPoint x: 1189, endPoint y: 355, distance: 15.5
click at [1191, 353] on div at bounding box center [1144, 414] width 395 height 736
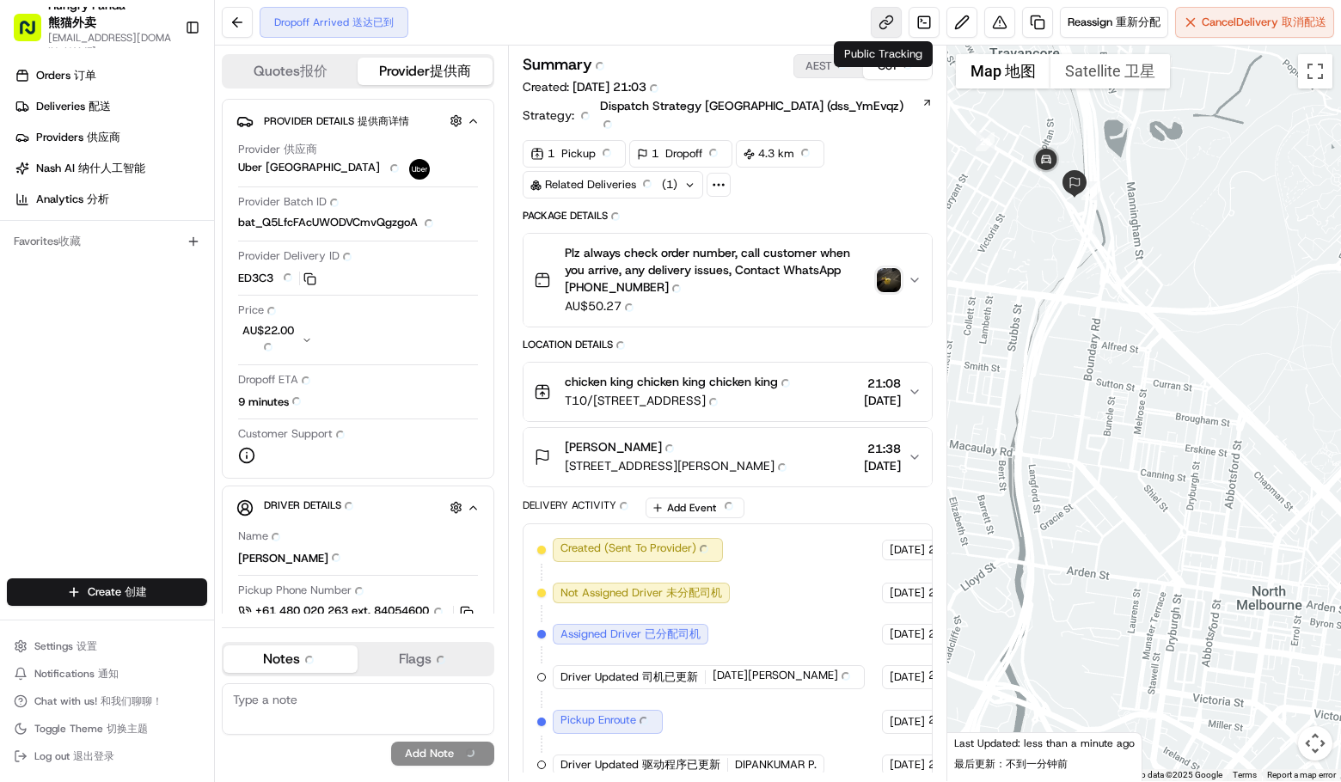
click at [885, 22] on link at bounding box center [886, 22] width 31 height 31
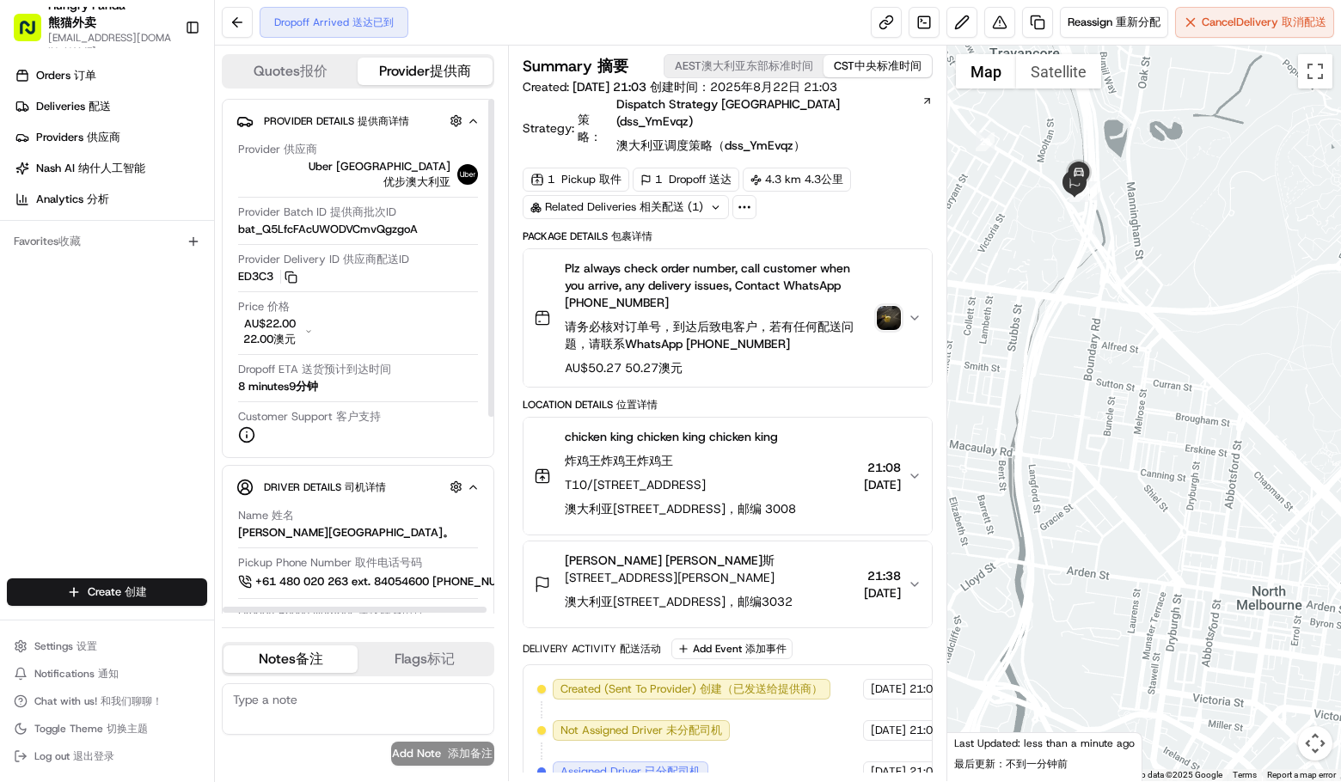
click at [104, 346] on div "Orders Orders 订单 Deliveries Deliveries 配送 Providers Providers 供应商 Nash AI Nash …" at bounding box center [107, 322] width 214 height 534
click at [762, 398] on div "Location Details Location Details 位置详情" at bounding box center [728, 405] width 410 height 14
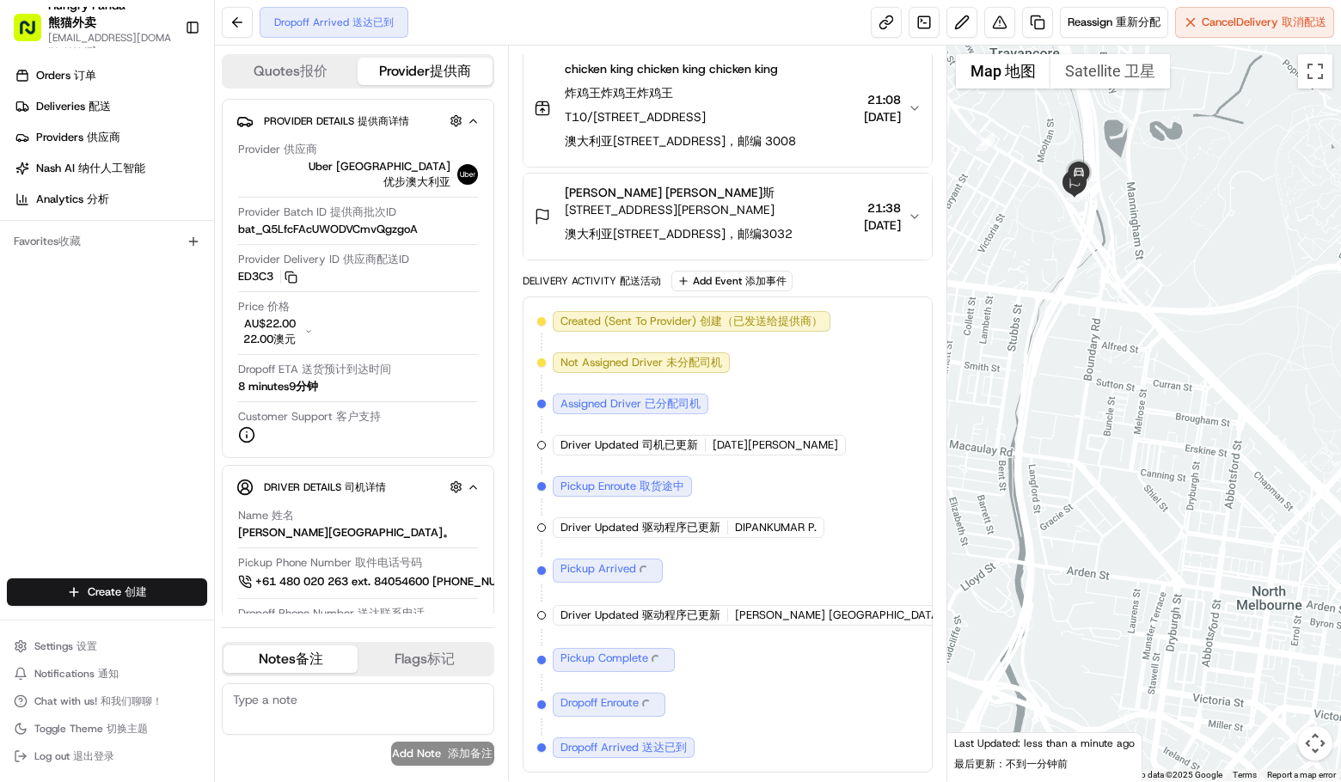
scroll to position [406, 0]
